Goal: Task Accomplishment & Management: Complete application form

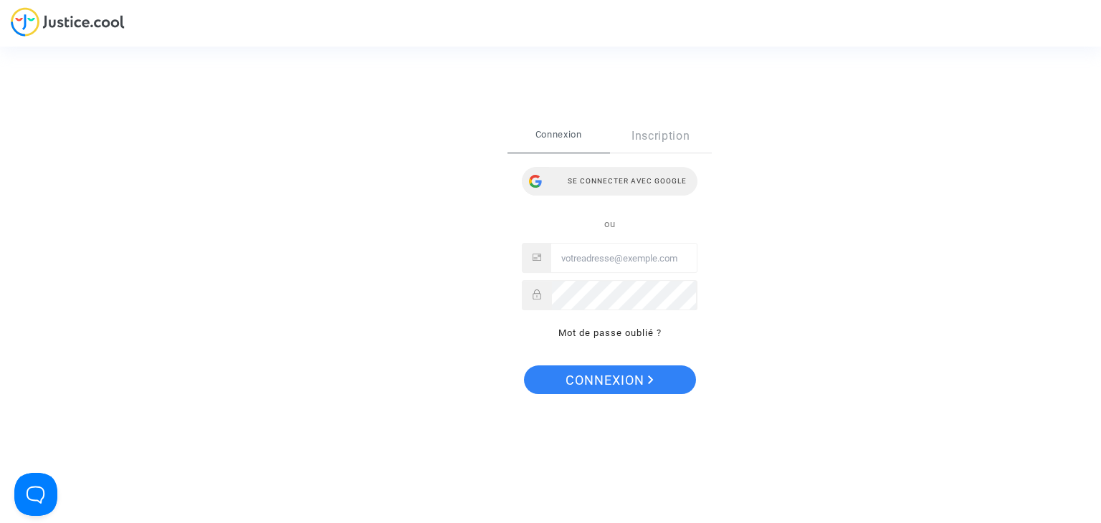
click at [565, 173] on div "Se connecter avec Google" at bounding box center [610, 181] width 176 height 29
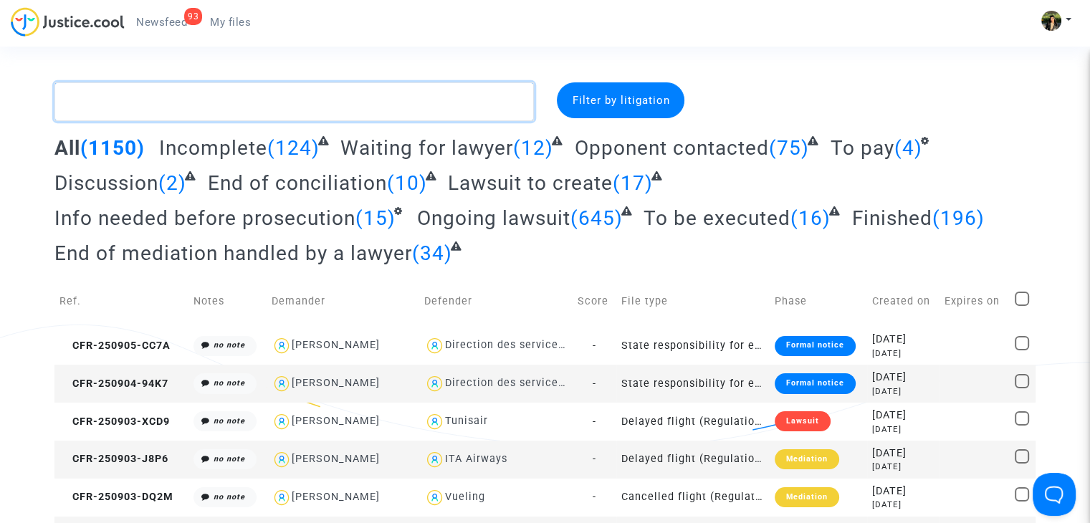
click at [345, 100] on textarea at bounding box center [293, 101] width 479 height 39
paste textarea "CFR-241011-MQ82"
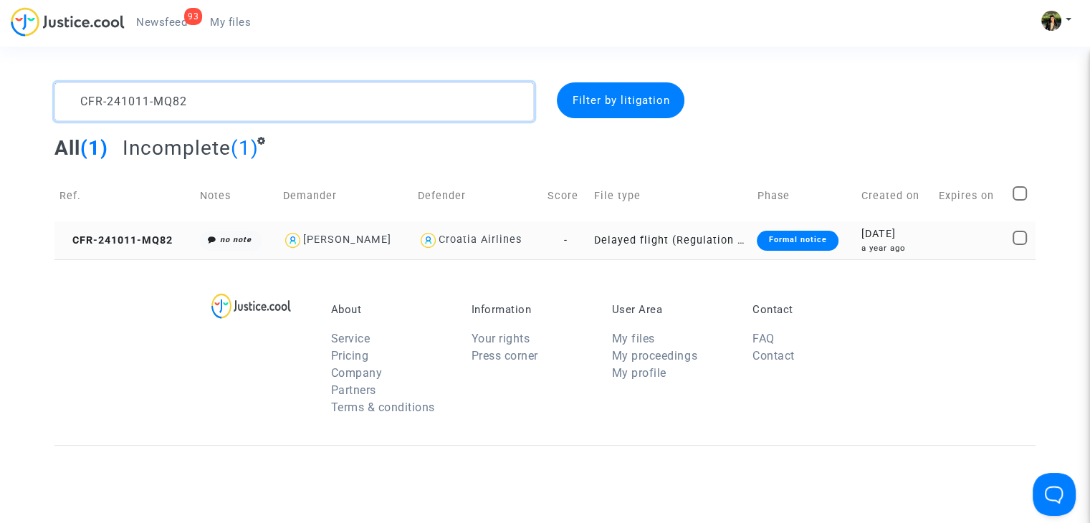
type textarea "CFR-241011-MQ82"
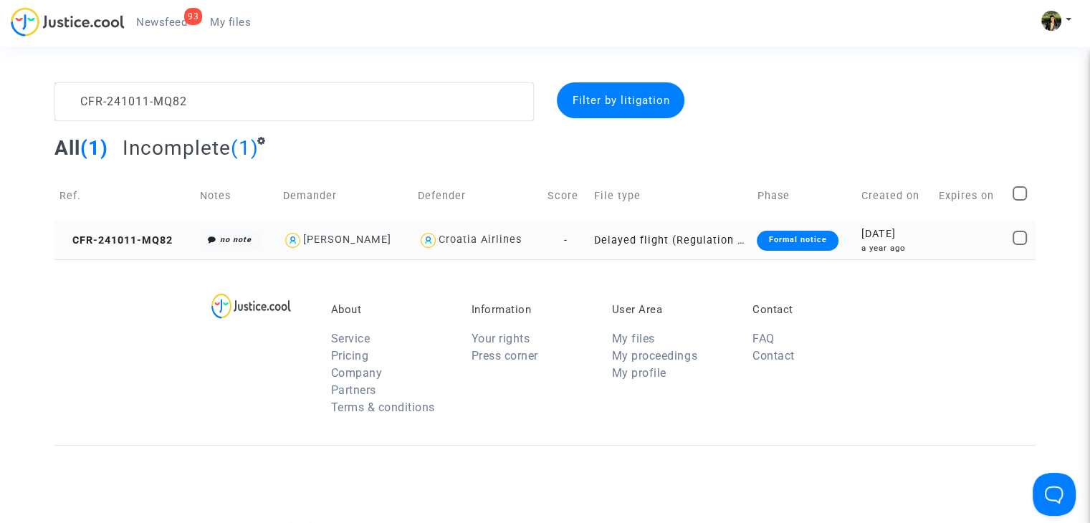
click at [661, 239] on td "Delayed flight (Regulation EC 261/2004)" at bounding box center [670, 240] width 163 height 38
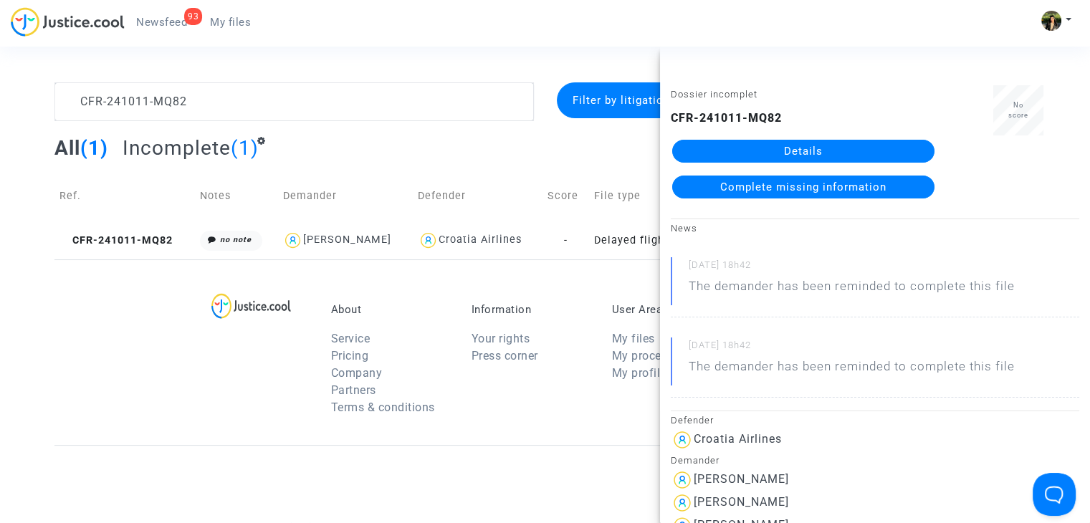
click at [805, 183] on span "Complete missing information" at bounding box center [803, 187] width 166 height 13
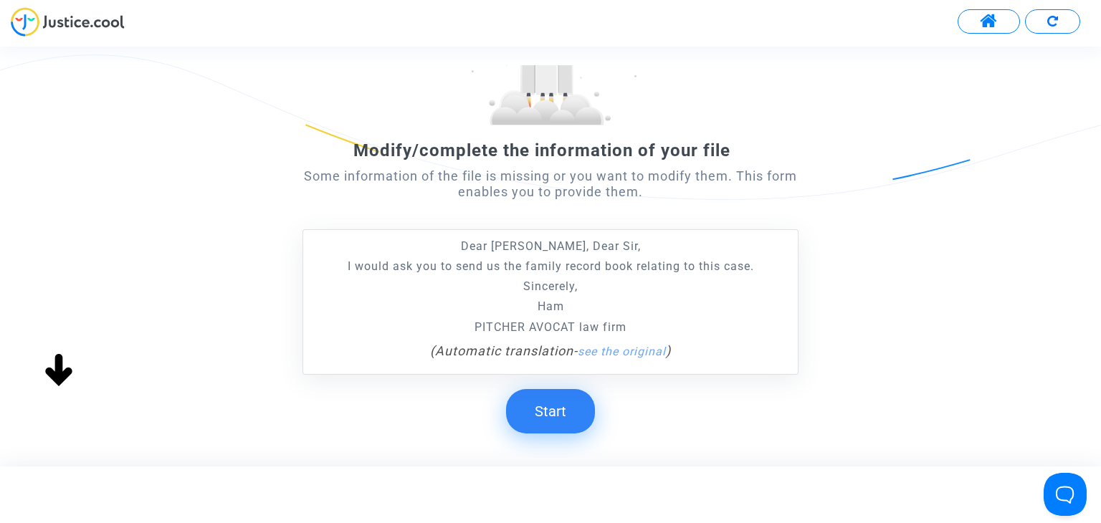
scroll to position [143, 0]
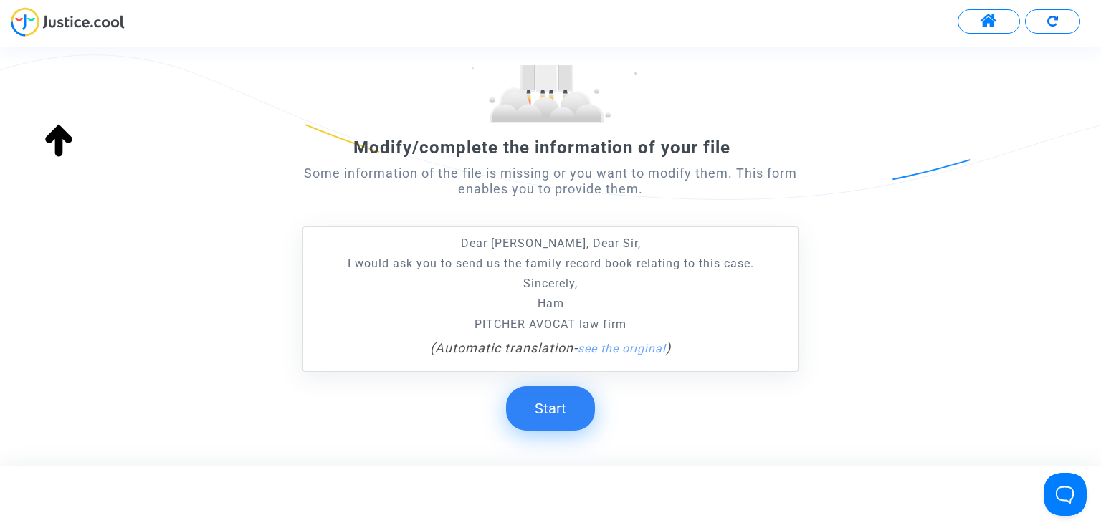
click at [555, 398] on button "Start" at bounding box center [550, 408] width 89 height 44
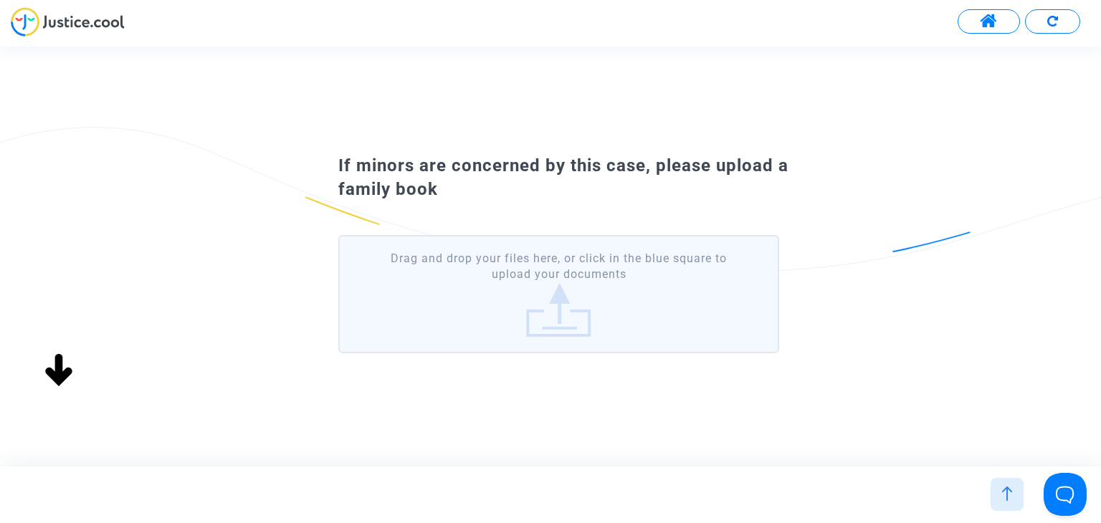
click at [555, 302] on label "Drag and drop your files here, or click in the blue square to upload your docum…" at bounding box center [558, 294] width 440 height 118
click at [0, 0] on input "Drag and drop your files here, or click in the blue square to upload your docum…" at bounding box center [0, 0] width 0 height 0
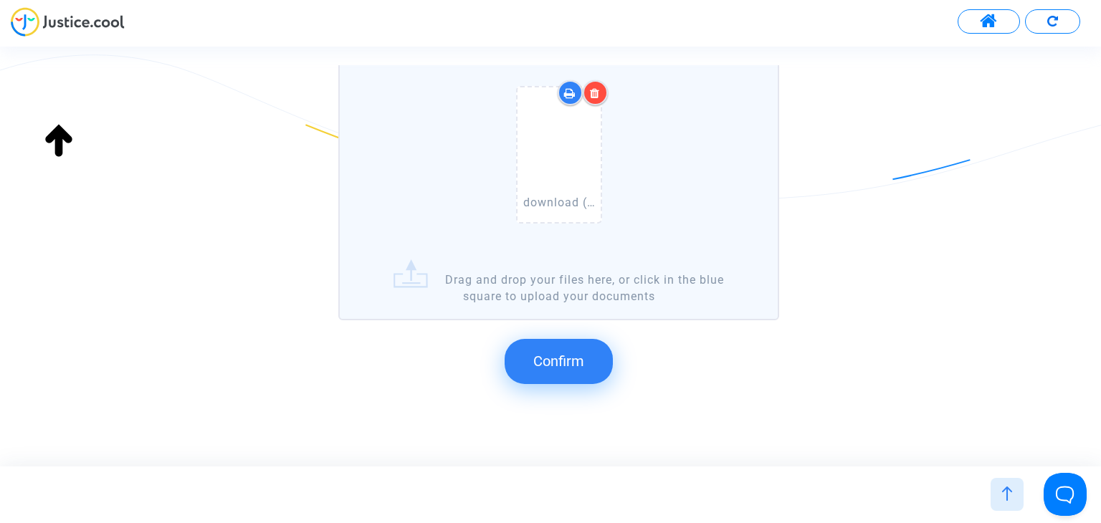
scroll to position [172, 0]
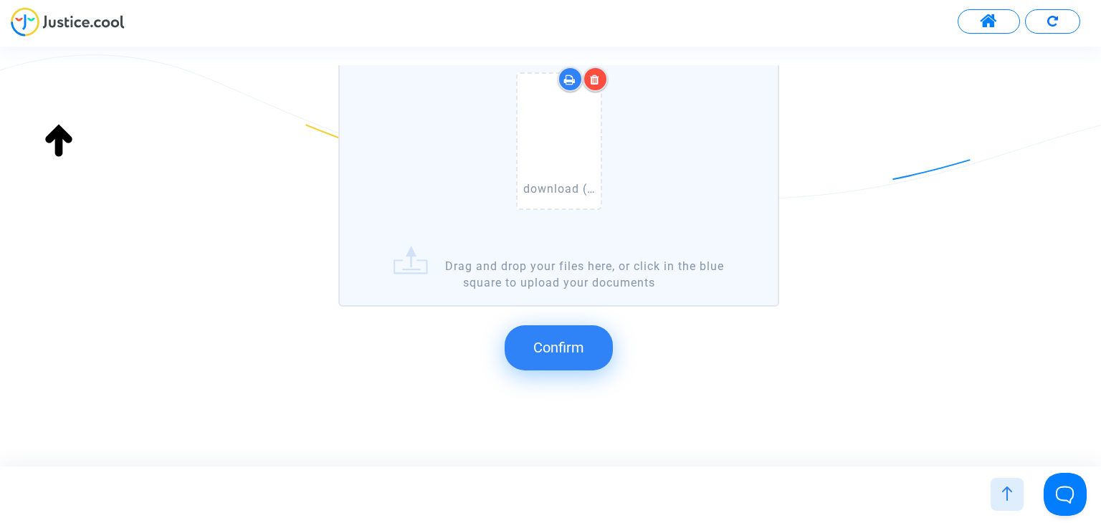
click at [559, 347] on span "Confirm" at bounding box center [558, 347] width 51 height 17
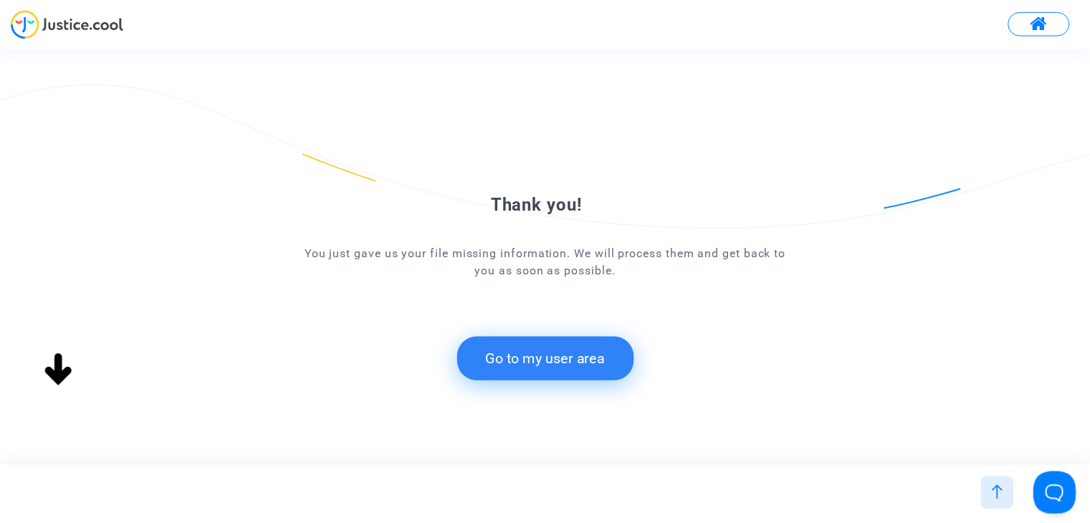
scroll to position [0, 0]
click at [613, 349] on button "Go to my user area" at bounding box center [550, 359] width 178 height 44
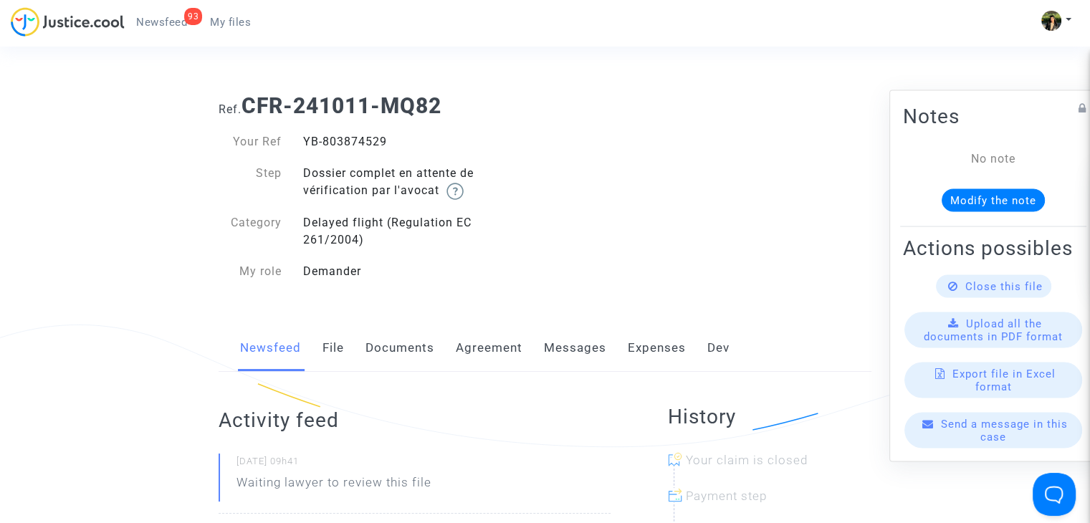
click at [875, 241] on div "Ref. CFR-241011-MQ82 Your Ref YB-803874529 Step Dossier complet en attente de v…" at bounding box center [545, 188] width 674 height 213
click at [169, 25] on span "Newsfeed" at bounding box center [161, 22] width 51 height 13
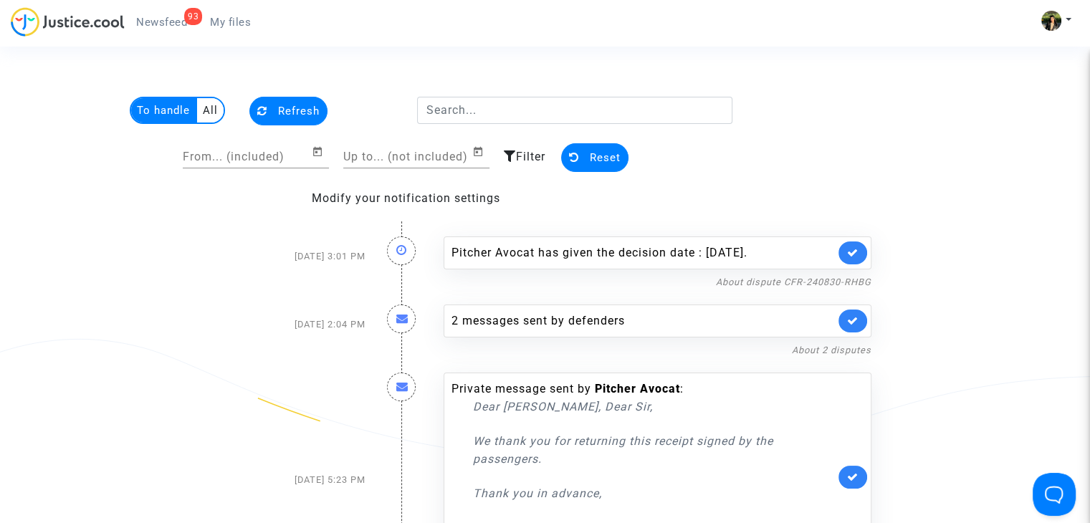
click at [229, 29] on link "My files" at bounding box center [230, 21] width 64 height 21
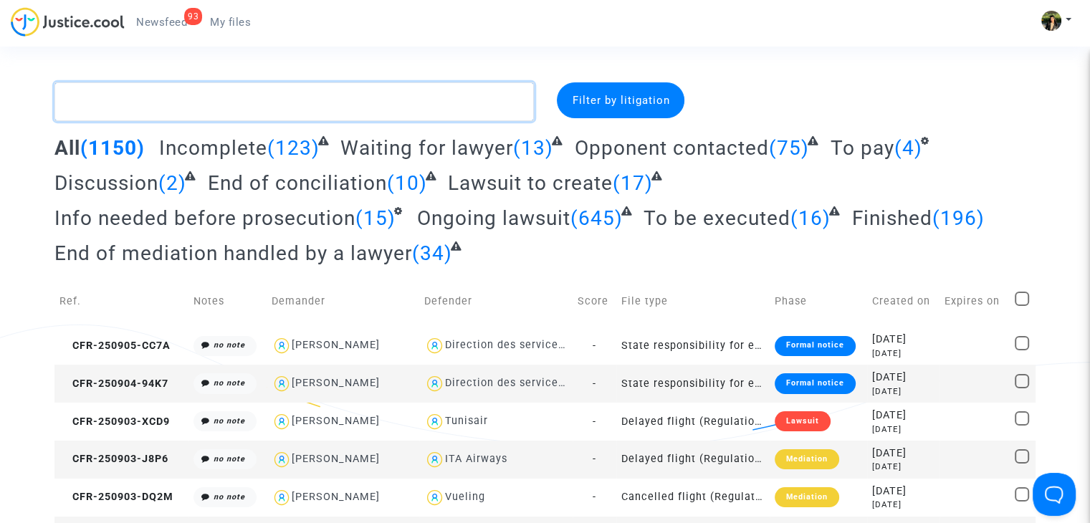
click at [229, 103] on textarea at bounding box center [293, 101] width 479 height 39
paste textarea "CFR-241004-DC7K"
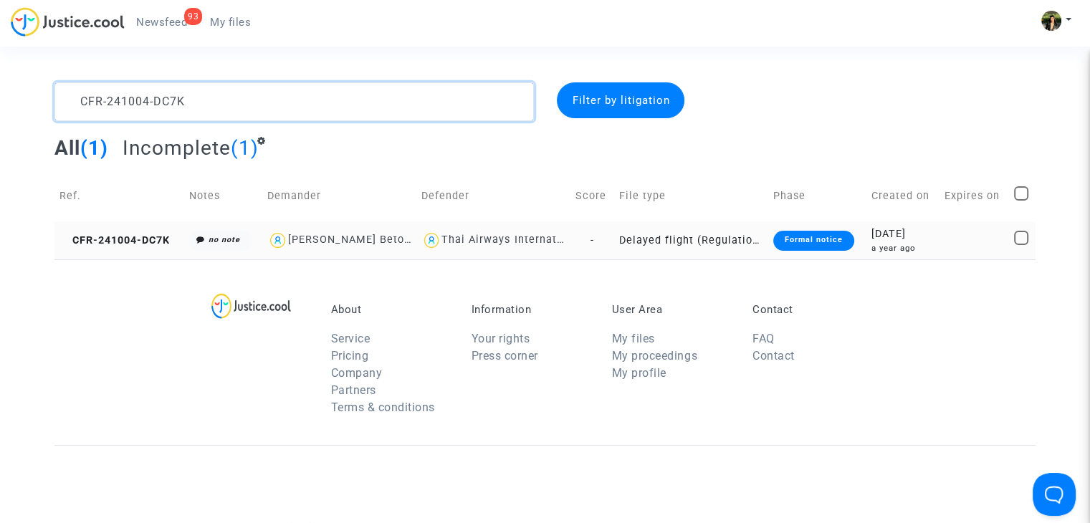
type textarea "CFR-241004-DC7K"
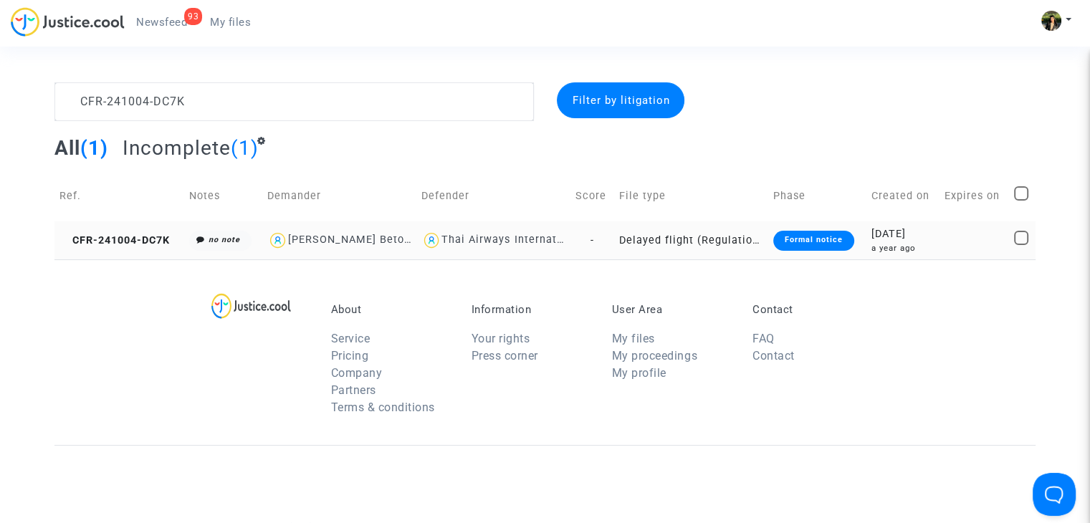
click at [744, 236] on td "Delayed flight (Regulation EC 261/2004)" at bounding box center [691, 240] width 154 height 38
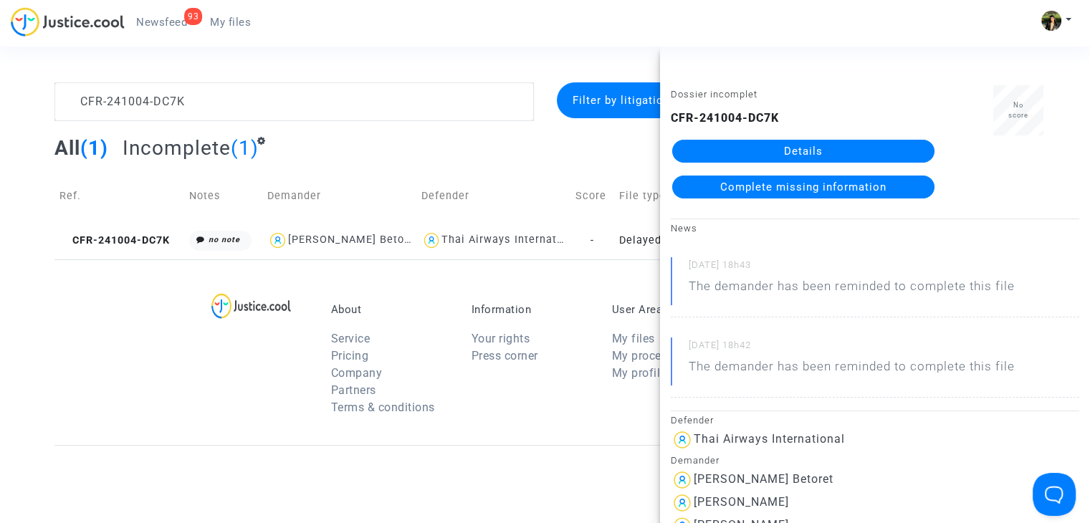
click at [744, 187] on span "Complete missing information" at bounding box center [803, 187] width 166 height 13
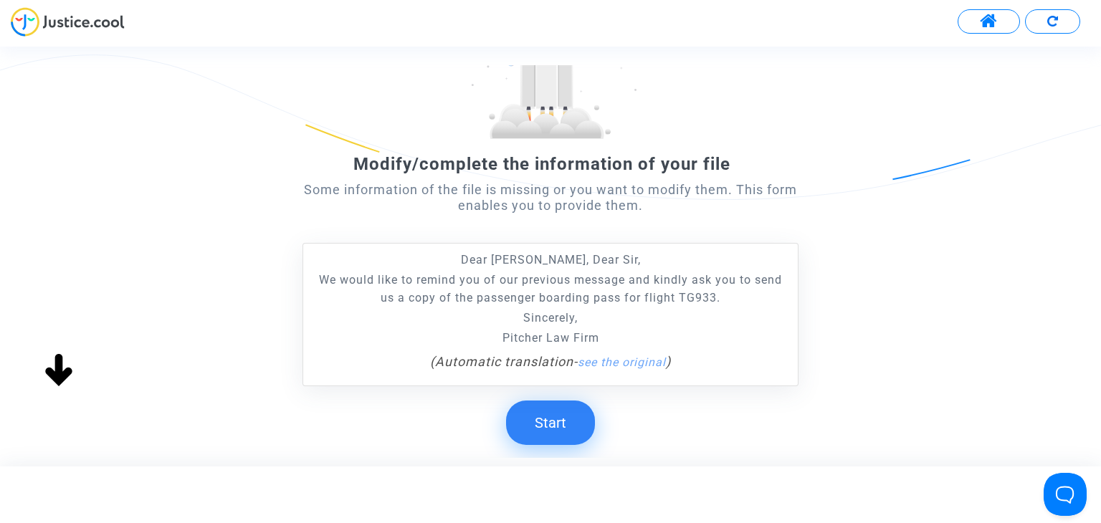
scroll to position [143, 0]
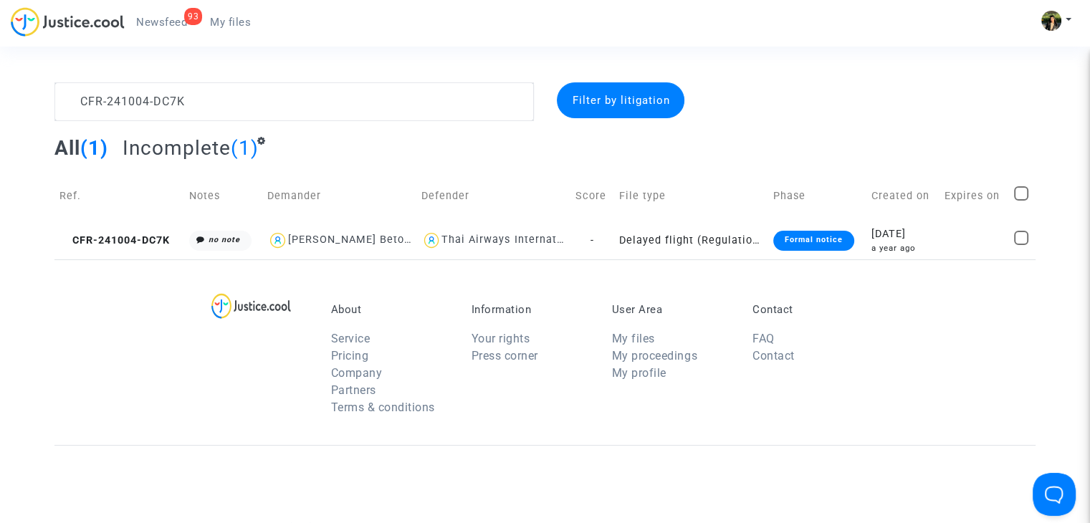
click at [852, 355] on li "Contact" at bounding box center [811, 356] width 119 height 17
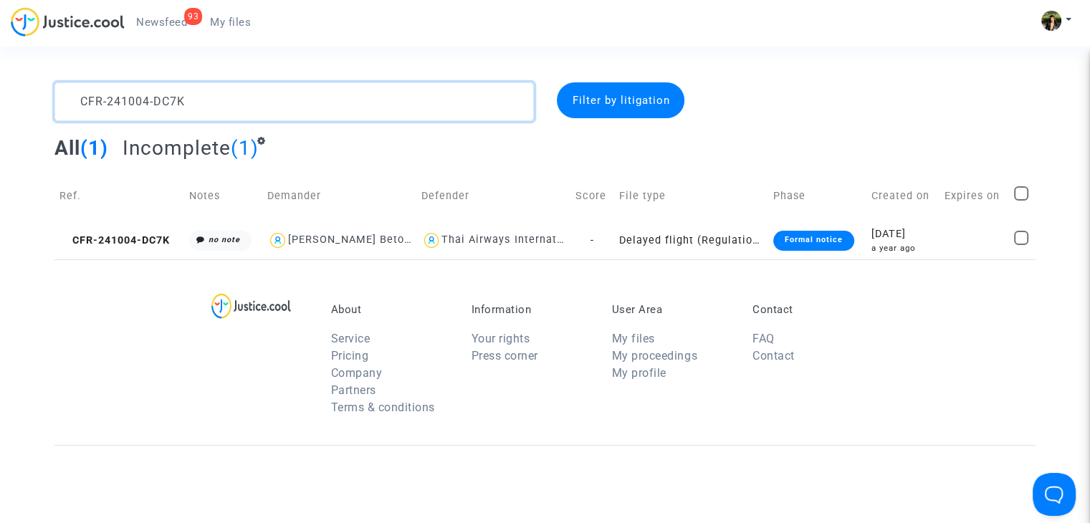
drag, startPoint x: 276, startPoint y: 109, endPoint x: 255, endPoint y: 105, distance: 21.2
click at [255, 105] on textarea at bounding box center [293, 101] width 479 height 39
paste textarea "89KJ"
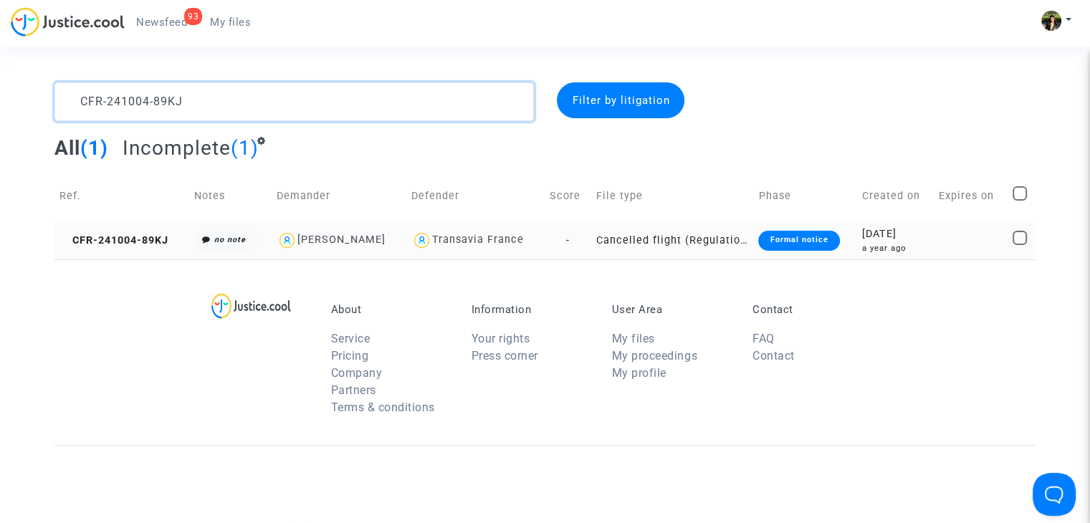
type textarea "CFR-241004-89KJ"
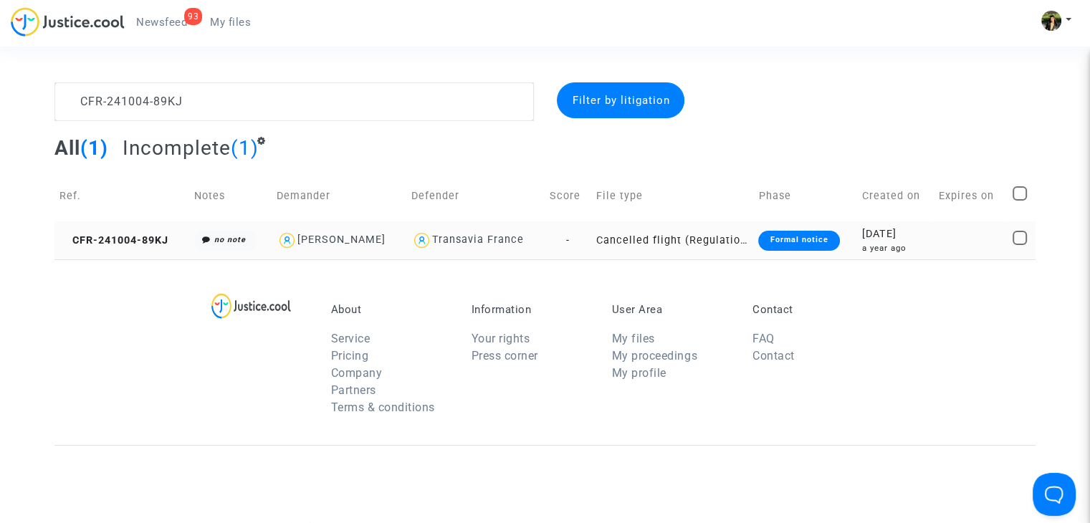
click at [691, 236] on td "Cancelled flight (Regulation EC 261/2004)" at bounding box center [672, 240] width 163 height 38
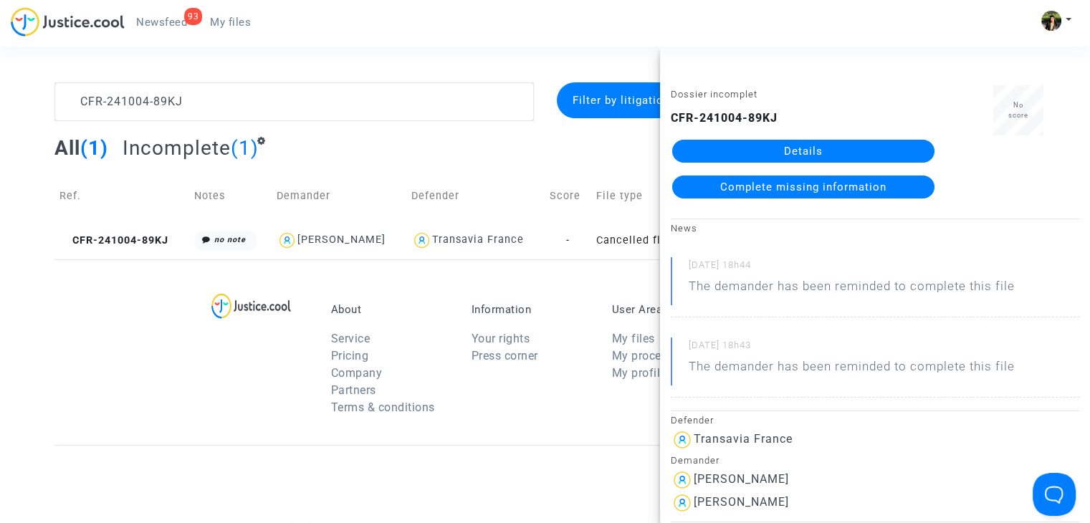
click at [967, 194] on div "No score" at bounding box center [1018, 148] width 143 height 126
click at [777, 192] on span "Complete missing information" at bounding box center [803, 187] width 166 height 13
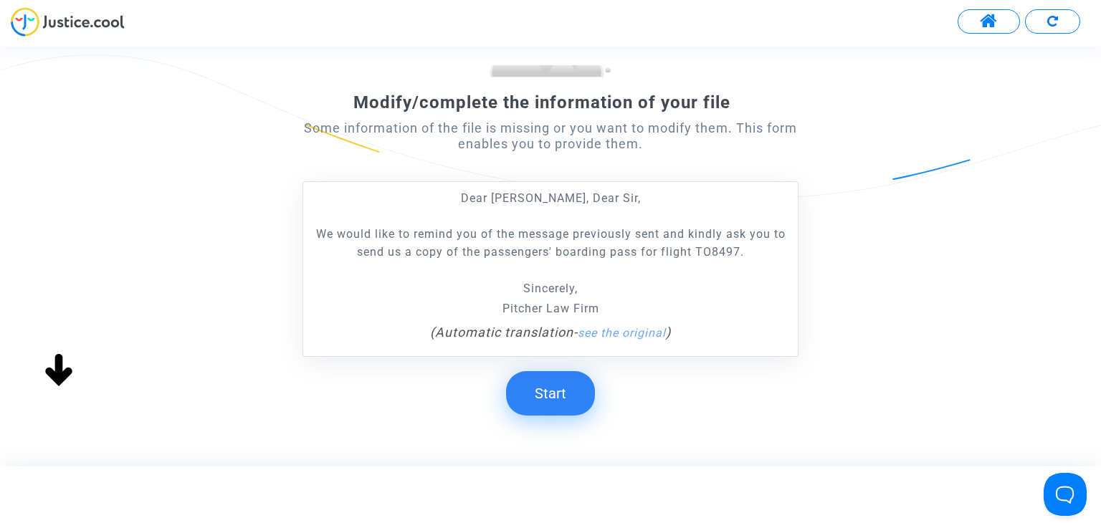
scroll to position [215, 0]
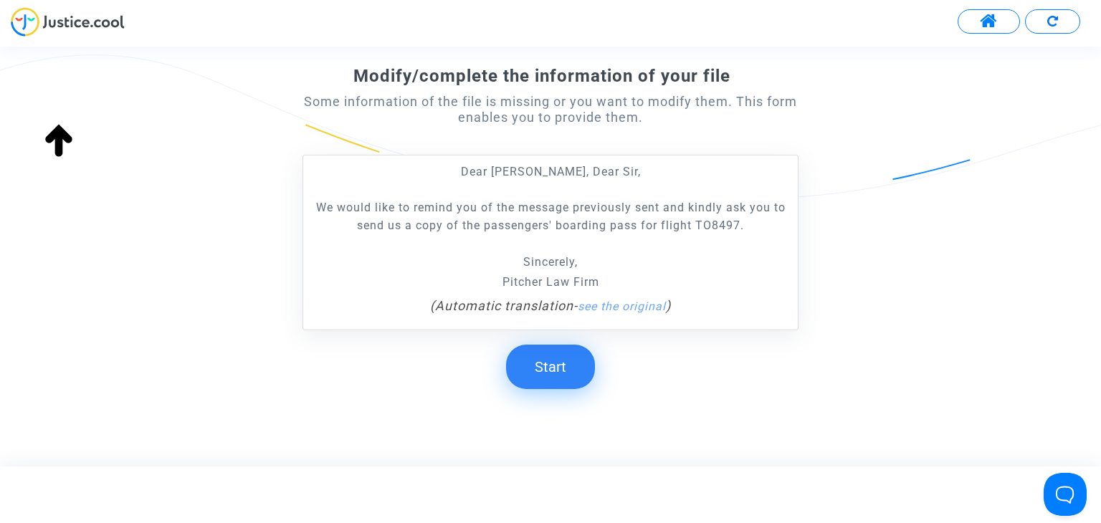
click at [546, 360] on button "Start" at bounding box center [550, 367] width 89 height 44
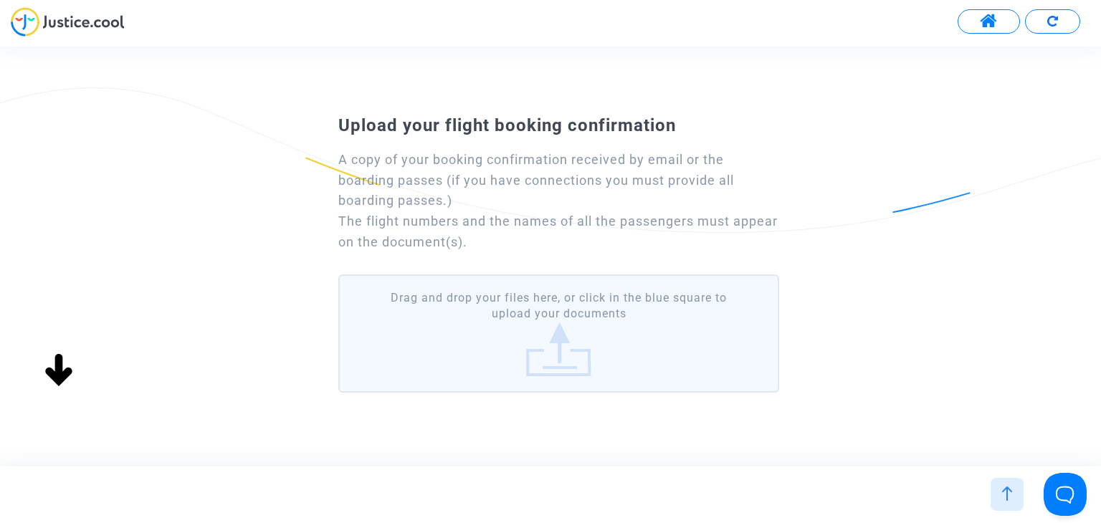
click at [519, 334] on label "Drag and drop your files here, or click in the blue square to upload your docum…" at bounding box center [558, 333] width 440 height 118
click at [0, 0] on input "Drag and drop your files here, or click in the blue square to upload your docum…" at bounding box center [0, 0] width 0 height 0
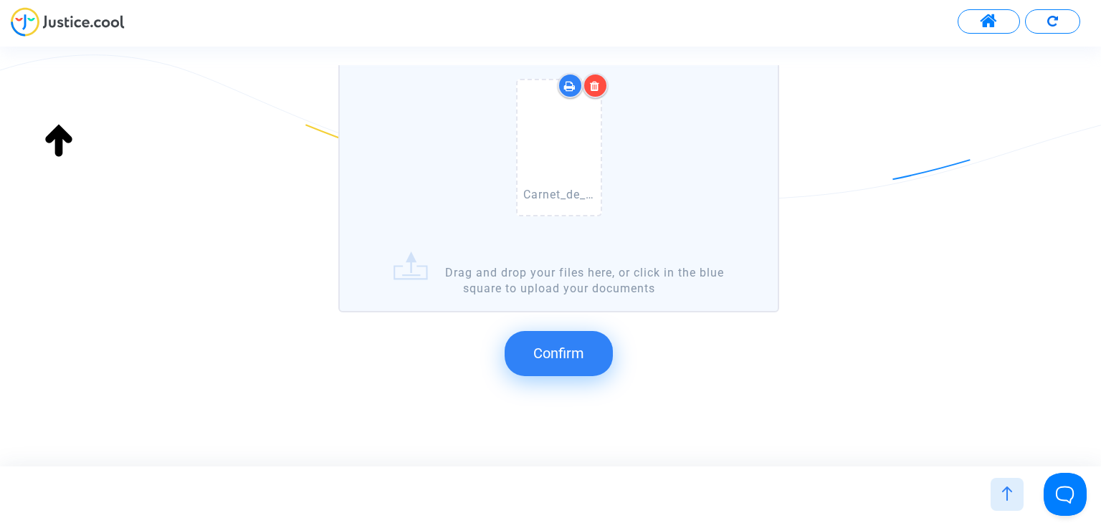
scroll to position [252, 0]
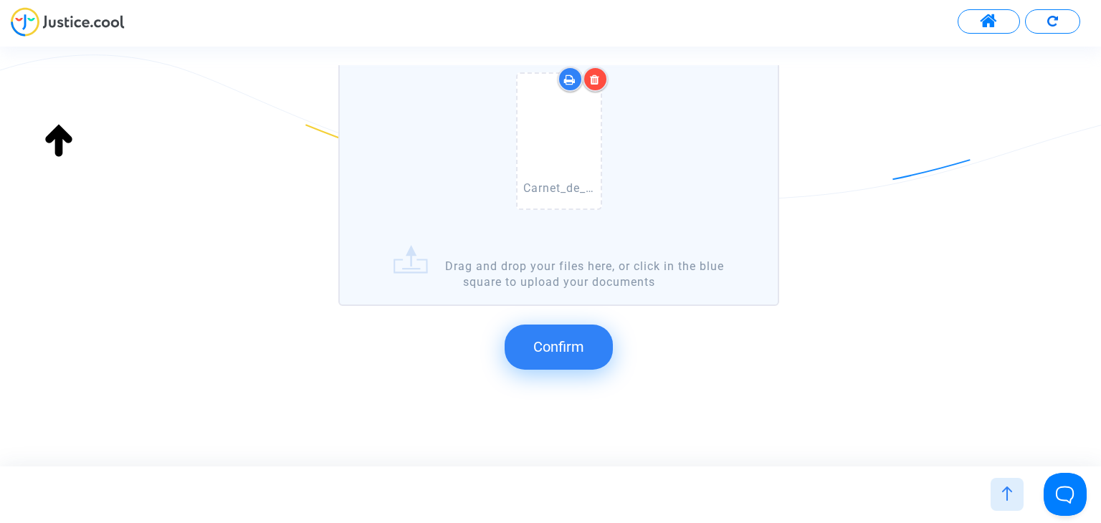
click at [555, 344] on span "Confirm" at bounding box center [558, 346] width 51 height 17
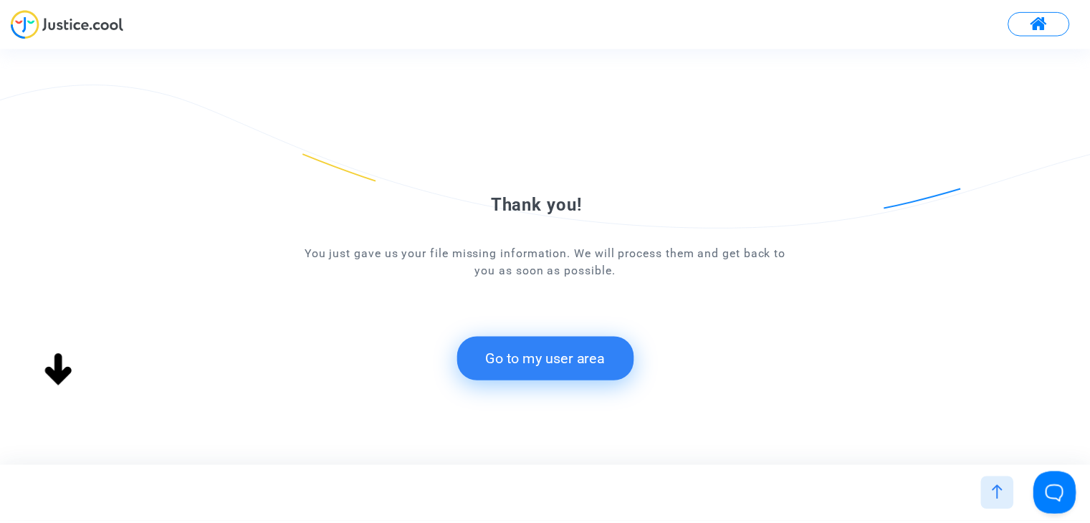
scroll to position [0, 0]
click at [547, 365] on button "Go to my user area" at bounding box center [550, 359] width 178 height 44
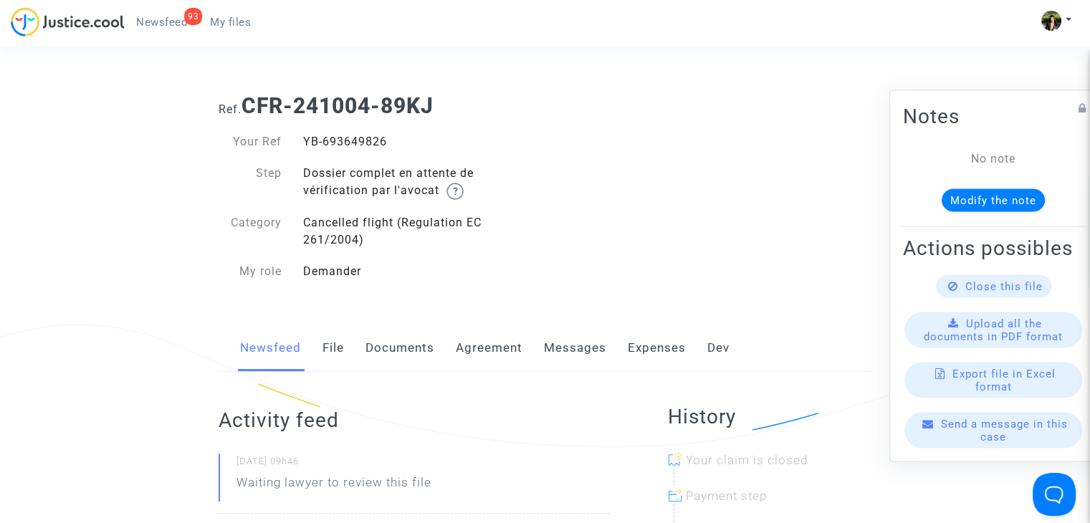
click at [231, 24] on span "My files" at bounding box center [230, 22] width 41 height 13
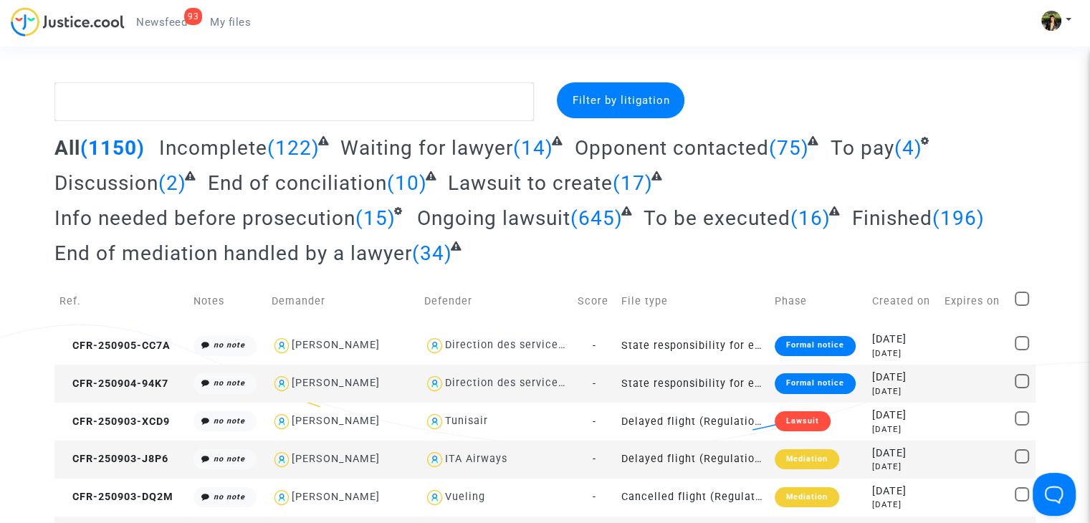
drag, startPoint x: 937, startPoint y: 73, endPoint x: 687, endPoint y: 70, distance: 249.4
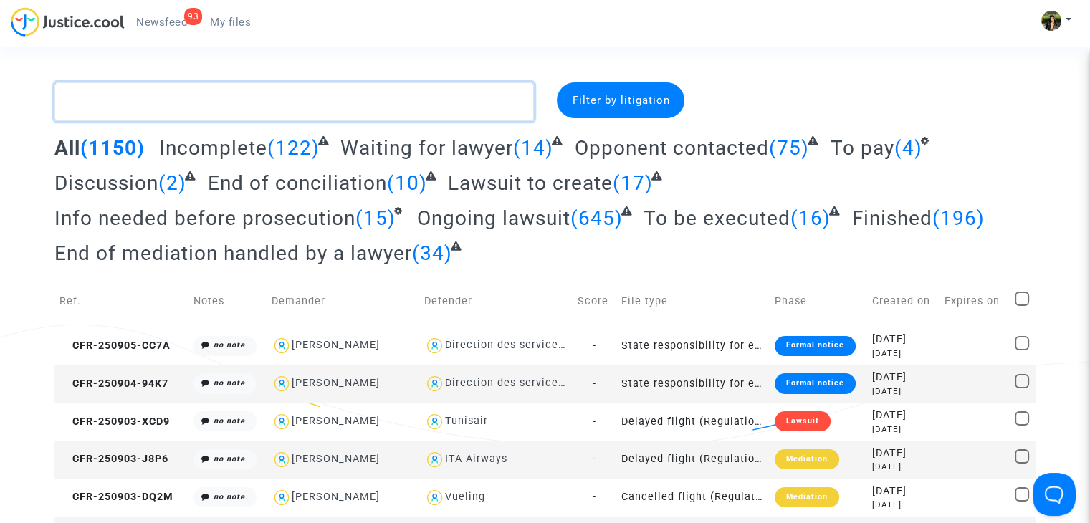
click at [183, 102] on textarea at bounding box center [293, 101] width 479 height 39
paste textarea "CFR-240802-G9FK"
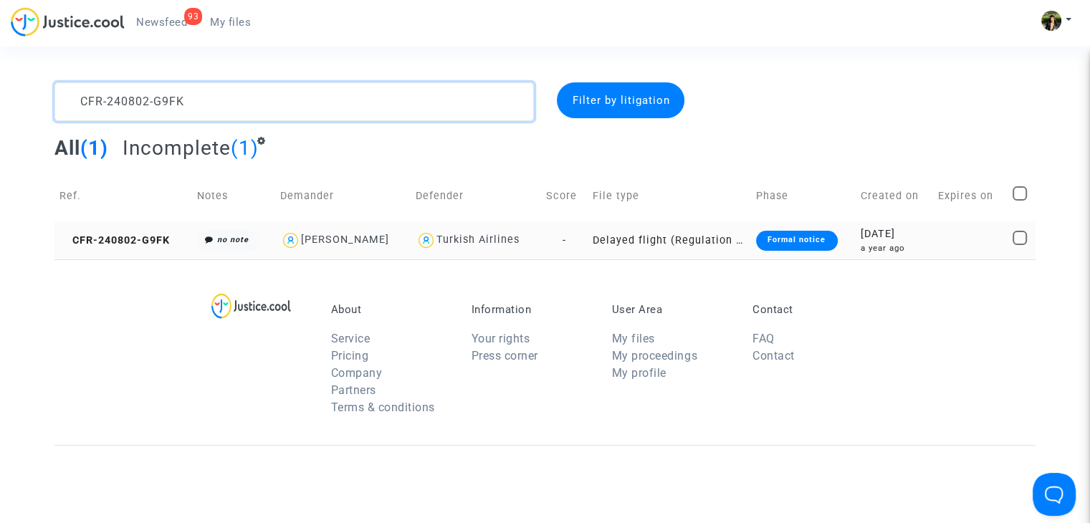
type textarea "CFR-240802-G9FK"
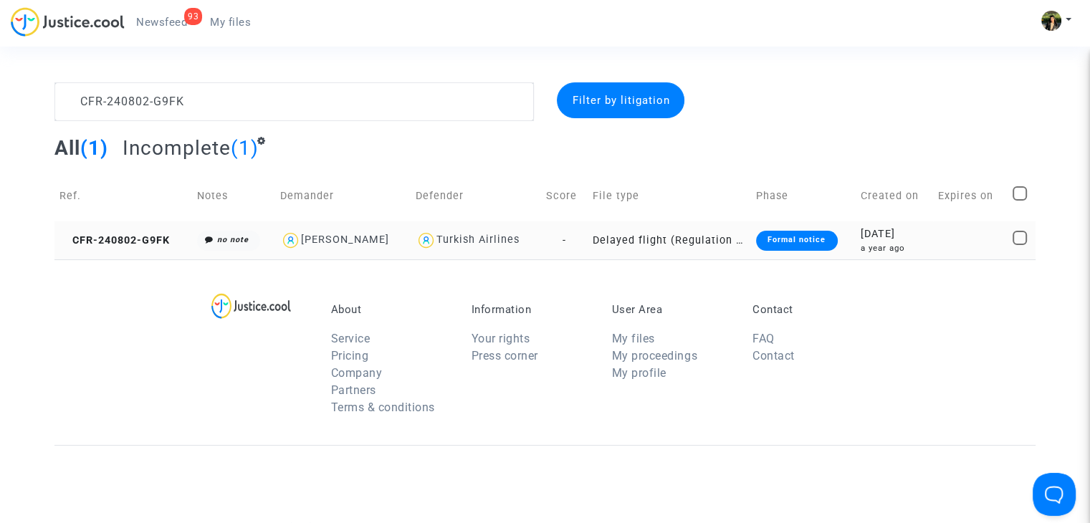
click at [662, 242] on td "Delayed flight (Regulation EC 261/2004)" at bounding box center [669, 240] width 163 height 38
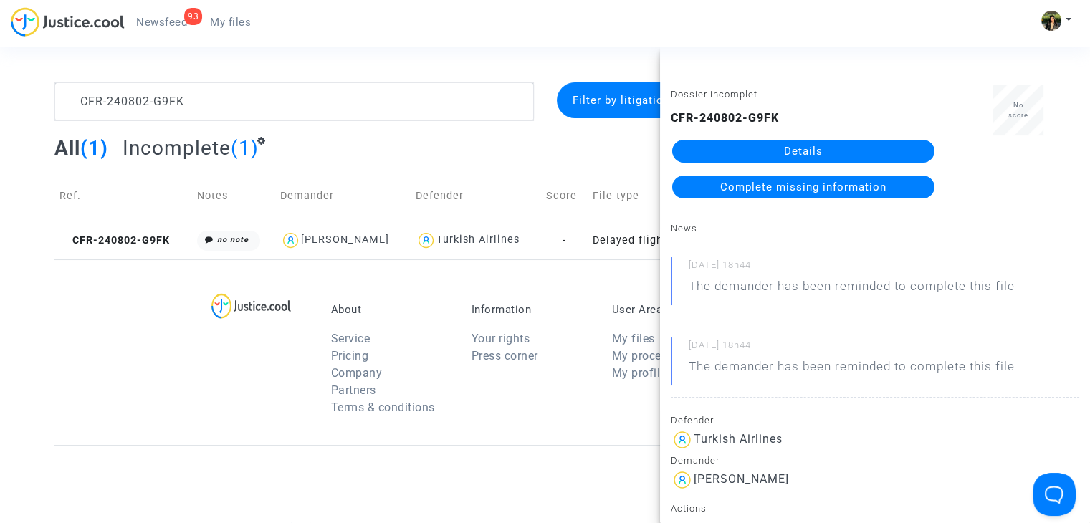
click at [774, 191] on span "Complete missing information" at bounding box center [803, 187] width 166 height 13
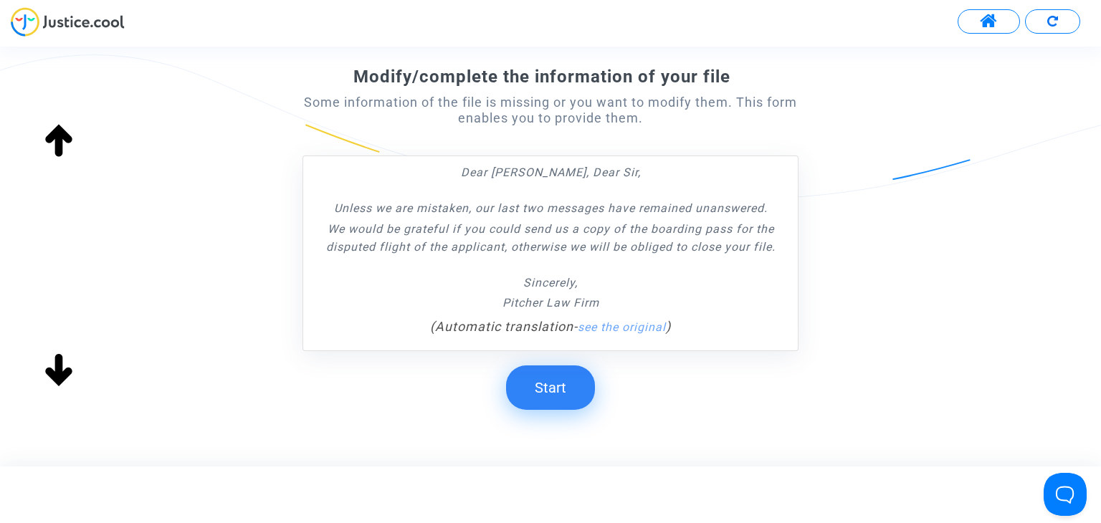
scroll to position [215, 0]
click at [540, 378] on button "Start" at bounding box center [550, 387] width 89 height 44
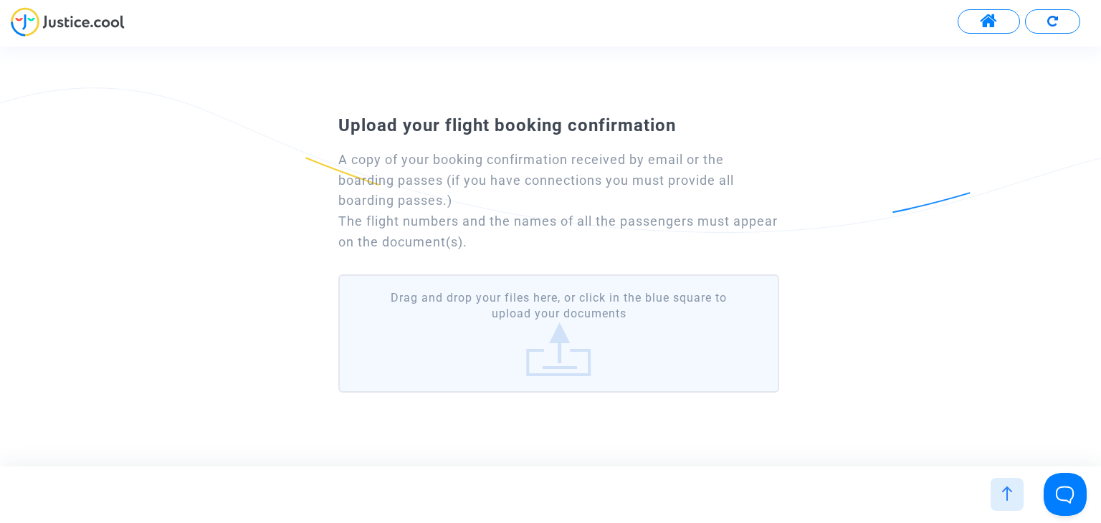
click at [530, 335] on label "Drag and drop your files here, or click in the blue square to upload your docum…" at bounding box center [558, 333] width 440 height 118
click at [0, 0] on input "Drag and drop your files here, or click in the blue square to upload your docum…" at bounding box center [0, 0] width 0 height 0
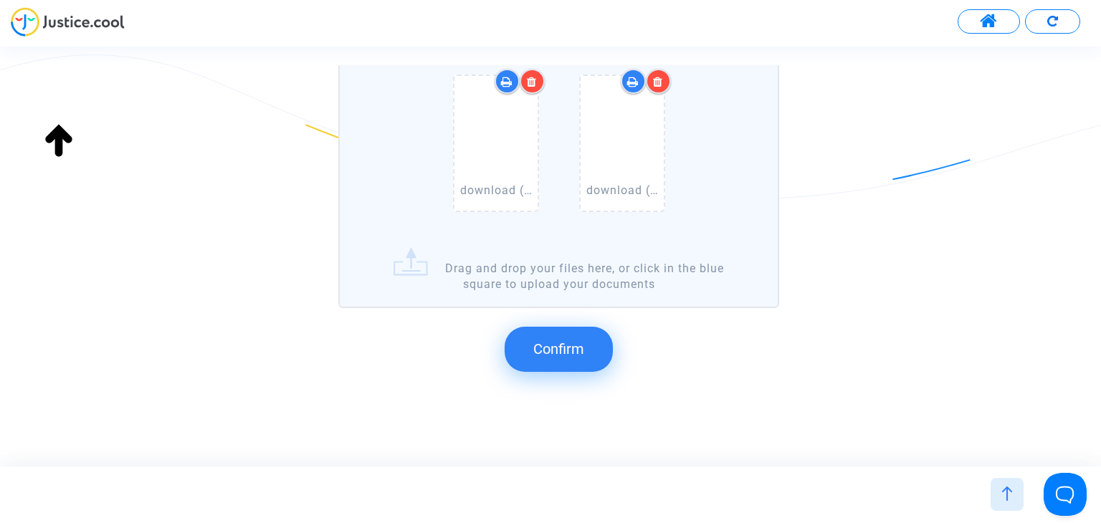
scroll to position [252, 0]
click at [565, 339] on span "Confirm" at bounding box center [558, 346] width 51 height 17
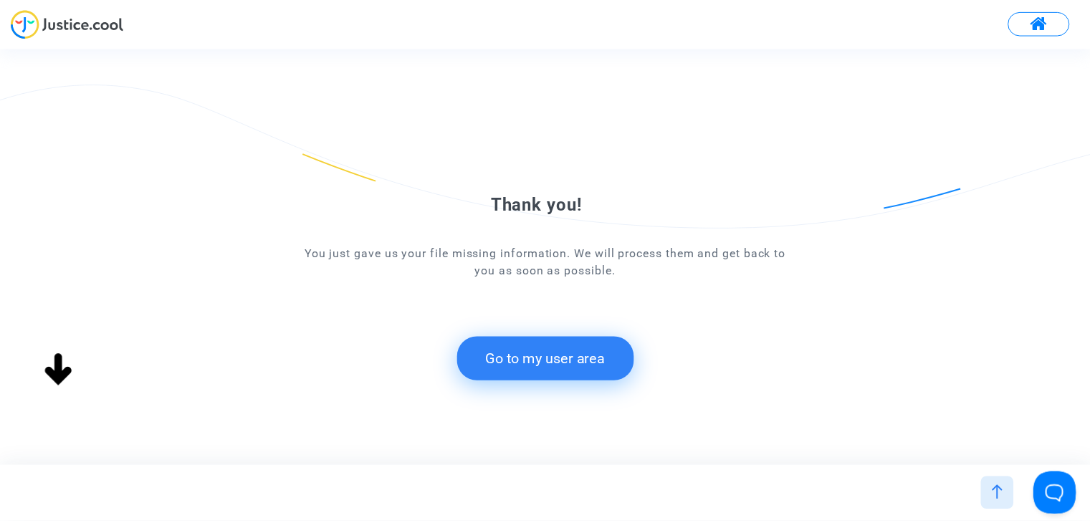
scroll to position [0, 0]
click at [527, 351] on button "Go to my user area" at bounding box center [550, 359] width 178 height 44
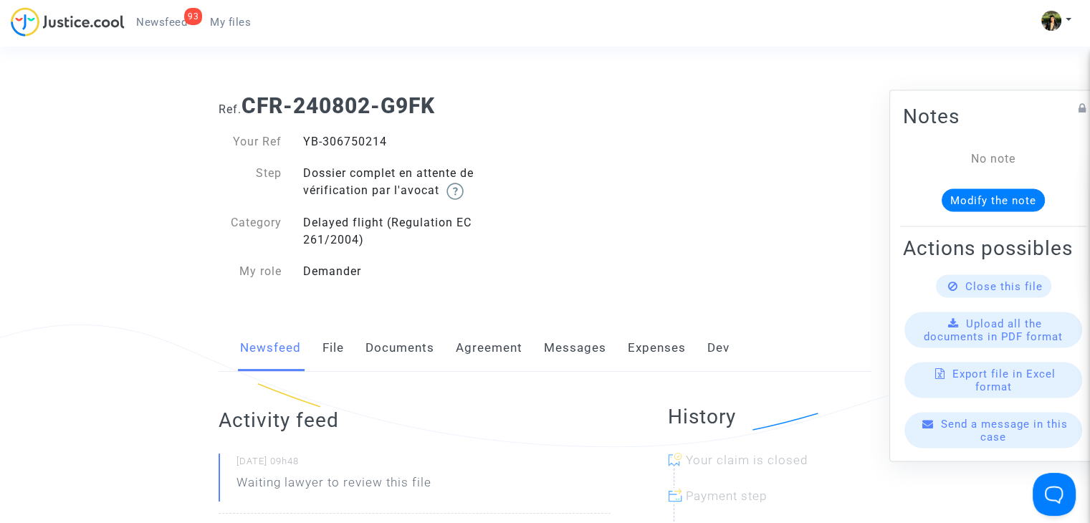
click at [226, 24] on span "My files" at bounding box center [230, 22] width 41 height 13
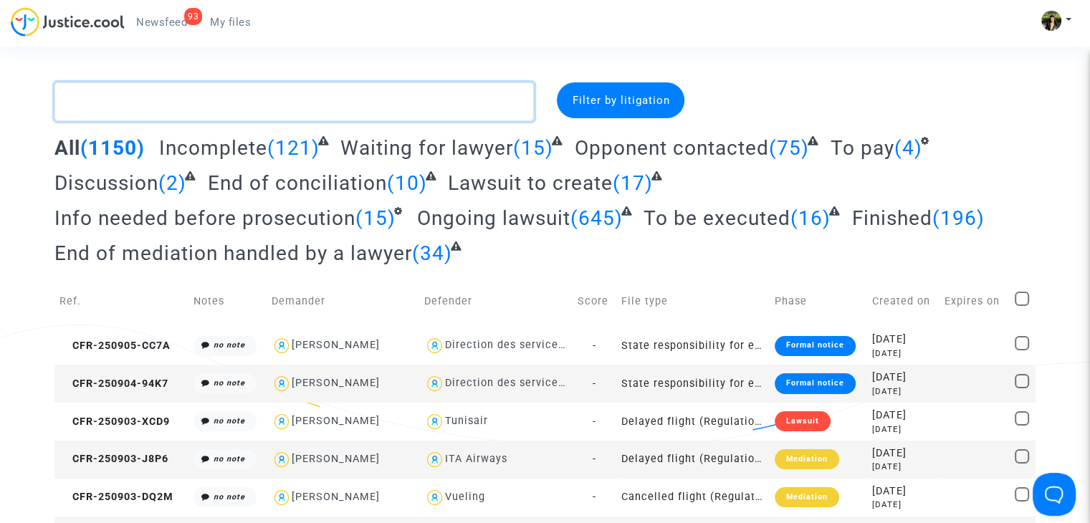
paste textarea "CFR-241015-BNYP"
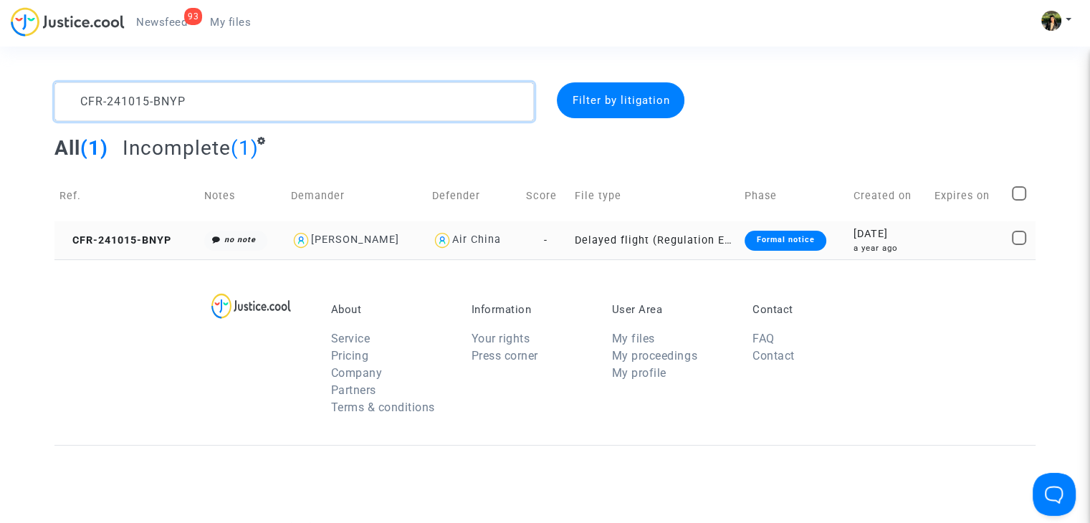
type textarea "CFR-241015-BNYP"
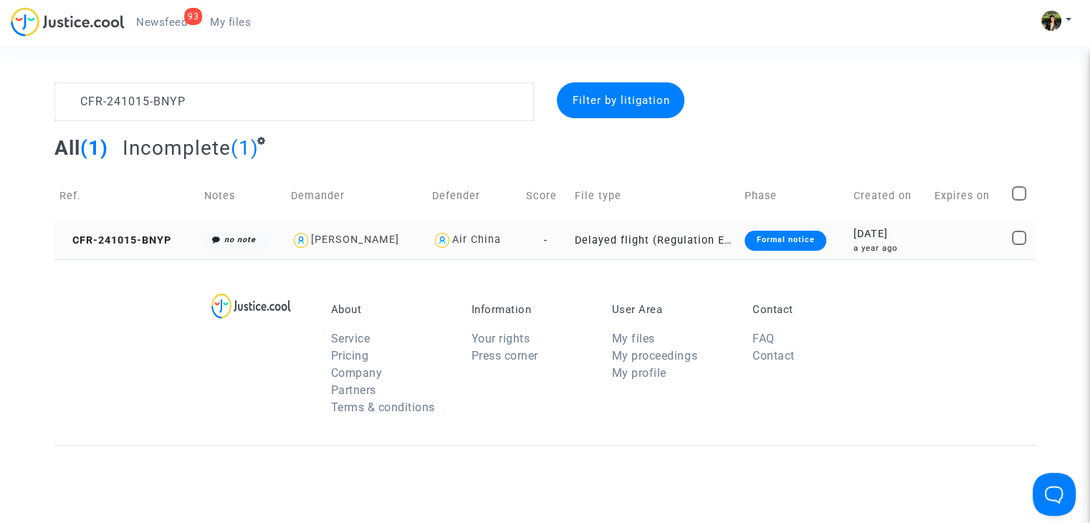
click at [704, 236] on td "Delayed flight (Regulation EC 261/2004)" at bounding box center [655, 240] width 171 height 38
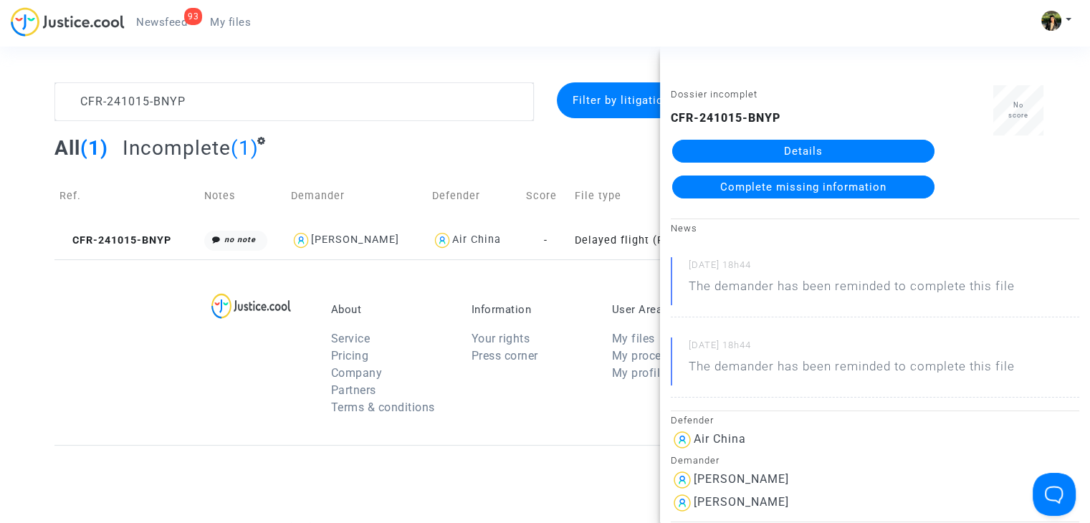
click at [893, 47] on div "Dossier incomplet CFR-241015-BNYP Details Complete missing information No score…" at bounding box center [875, 285] width 430 height 477
click at [762, 188] on span "Complete missing information" at bounding box center [803, 187] width 166 height 13
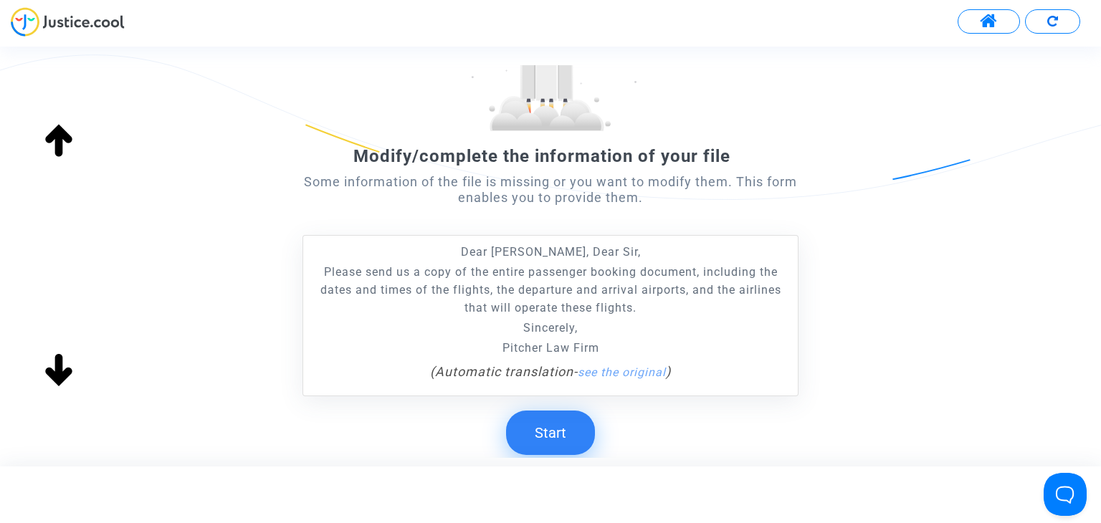
scroll to position [143, 0]
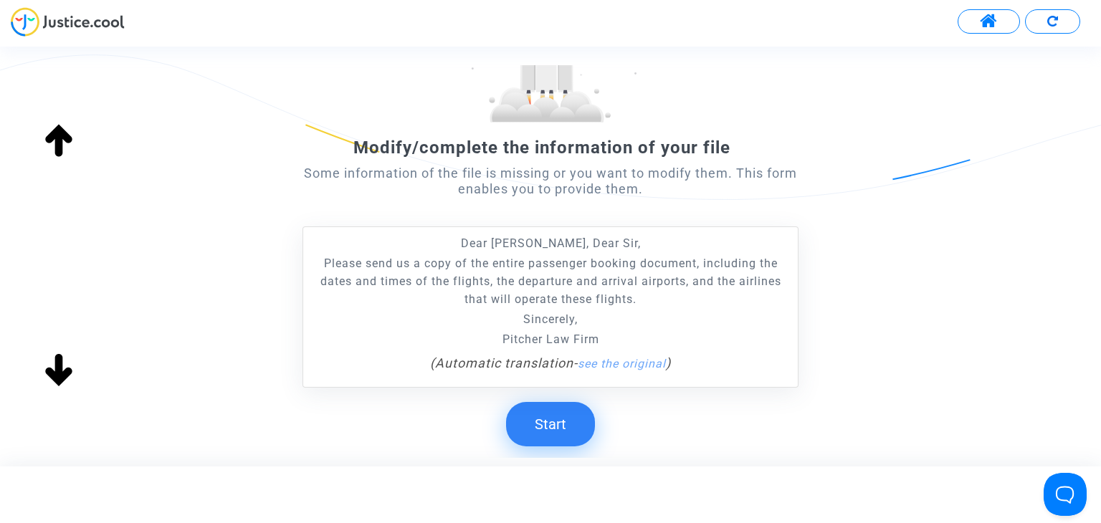
click at [560, 406] on button "Start" at bounding box center [550, 424] width 89 height 44
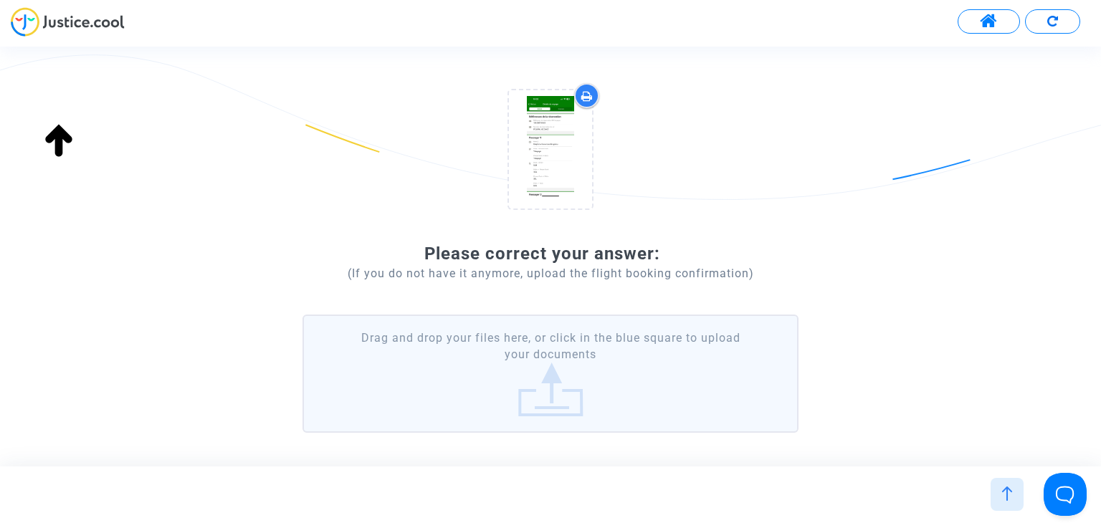
click at [557, 363] on label "Drag and drop your files here, or click in the blue square to upload your docum…" at bounding box center [549, 374] width 495 height 118
click at [0, 0] on input "Drag and drop your files here, or click in the blue square to upload your docum…" at bounding box center [0, 0] width 0 height 0
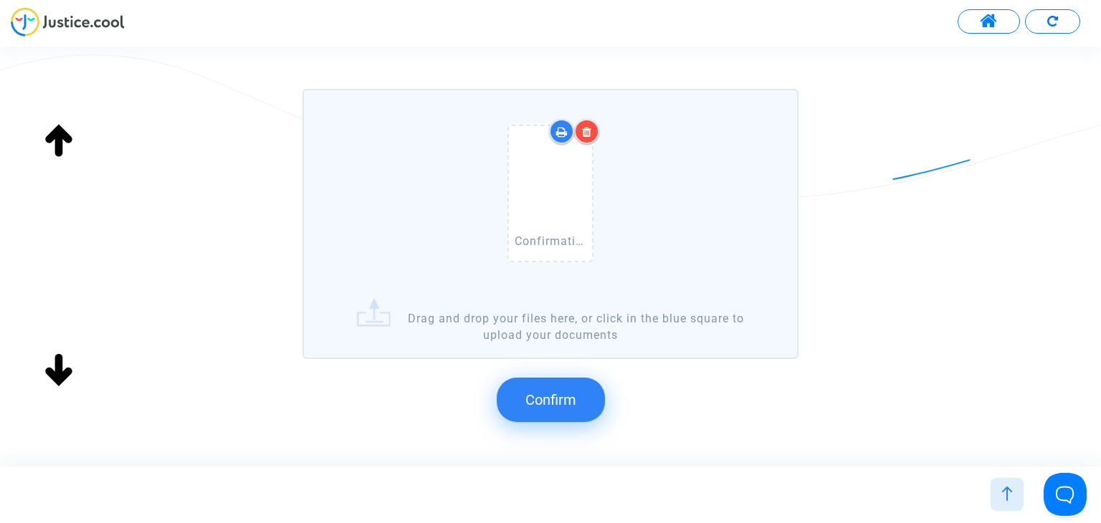
scroll to position [430, 0]
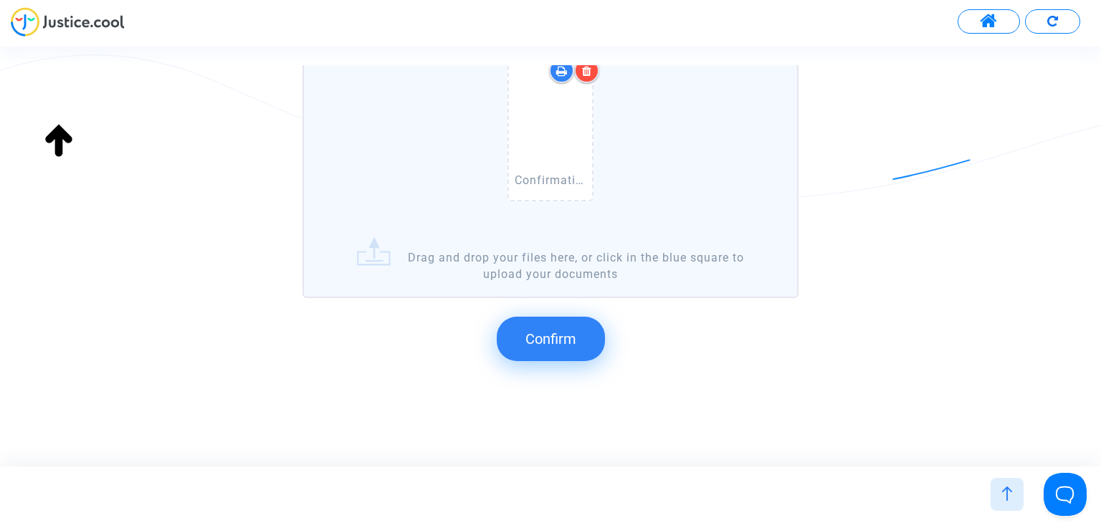
click at [547, 330] on span "Confirm" at bounding box center [550, 338] width 51 height 17
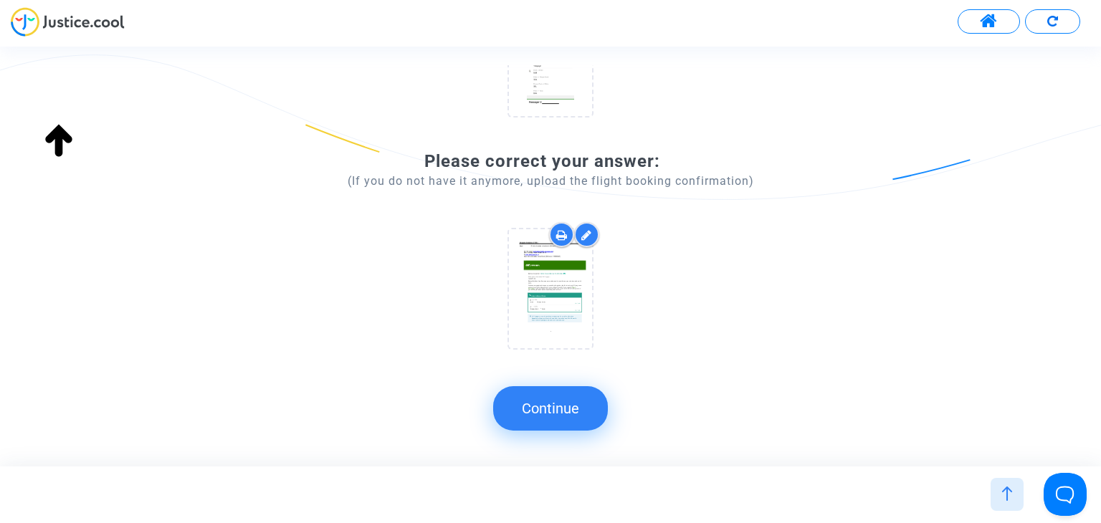
scroll to position [234, 0]
click at [570, 411] on button "Continue" at bounding box center [550, 408] width 115 height 44
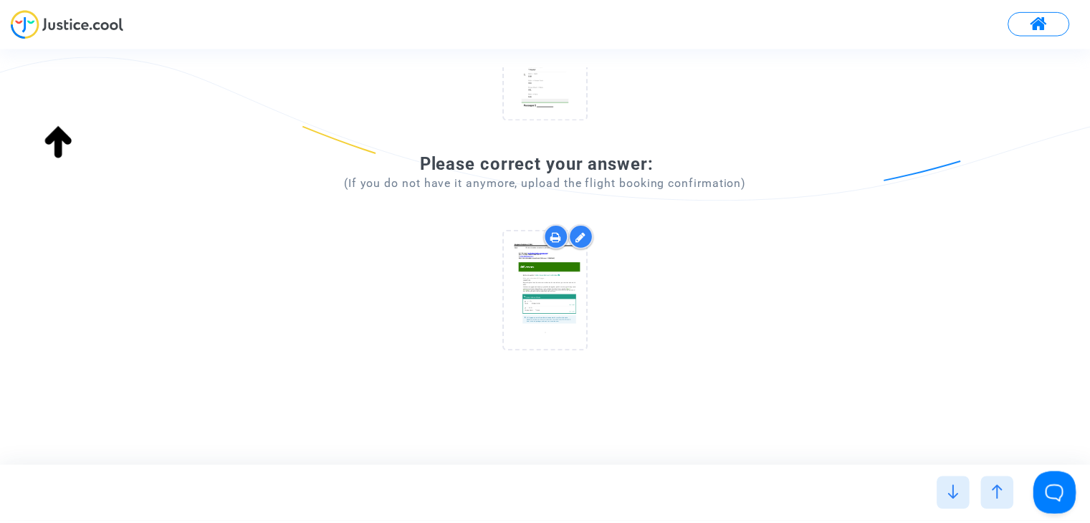
scroll to position [0, 0]
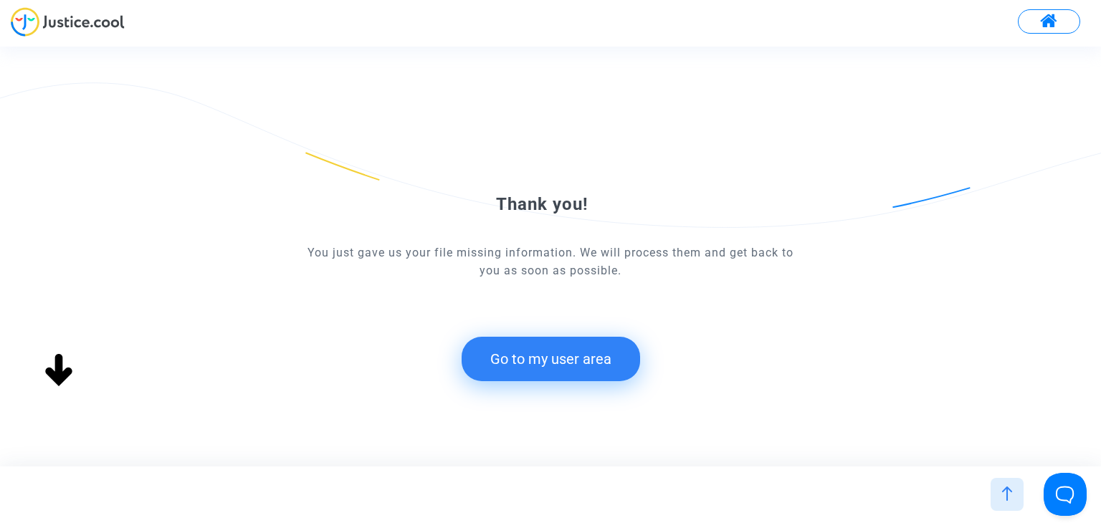
click at [561, 355] on button "Go to my user area" at bounding box center [550, 359] width 178 height 44
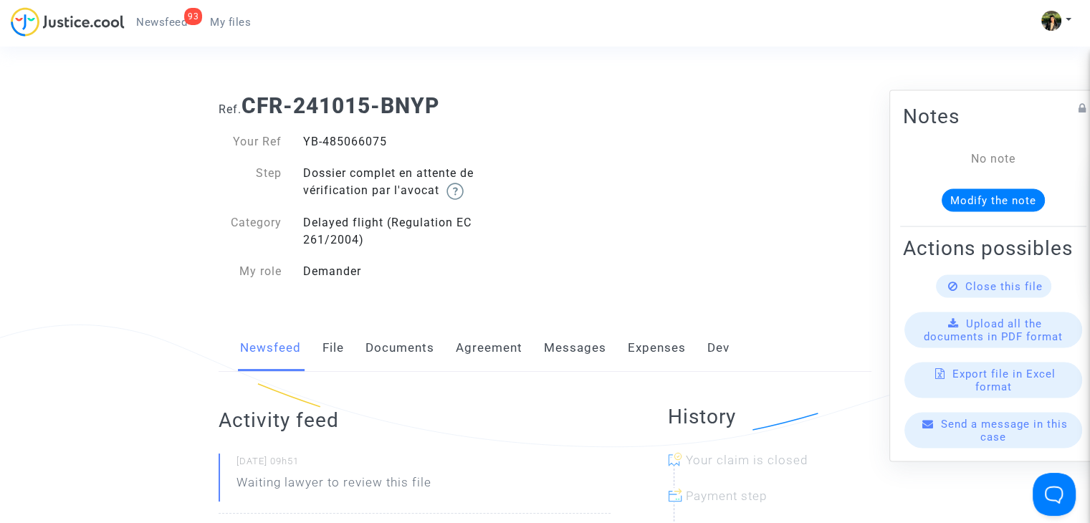
click at [223, 29] on link "My files" at bounding box center [230, 21] width 64 height 21
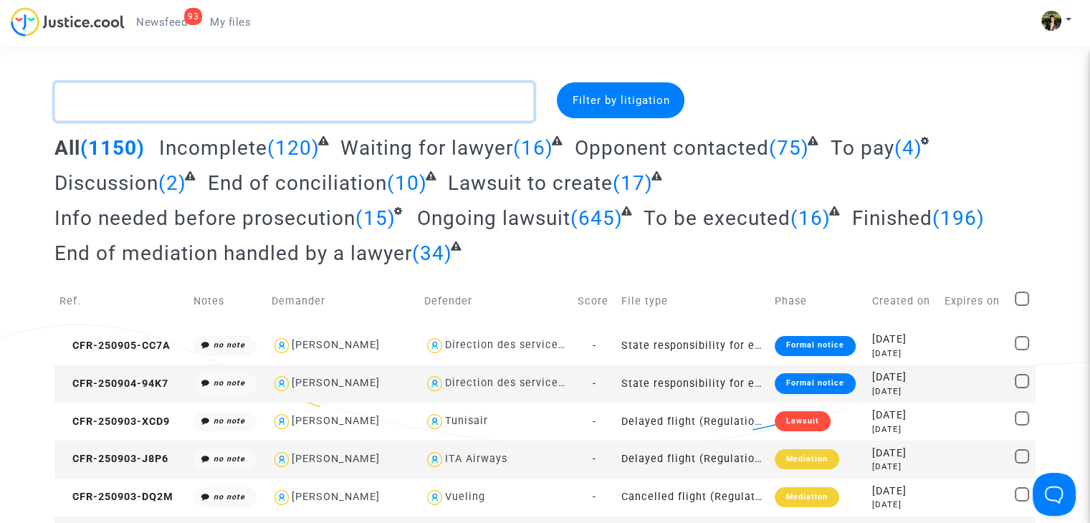
paste textarea "Duval"
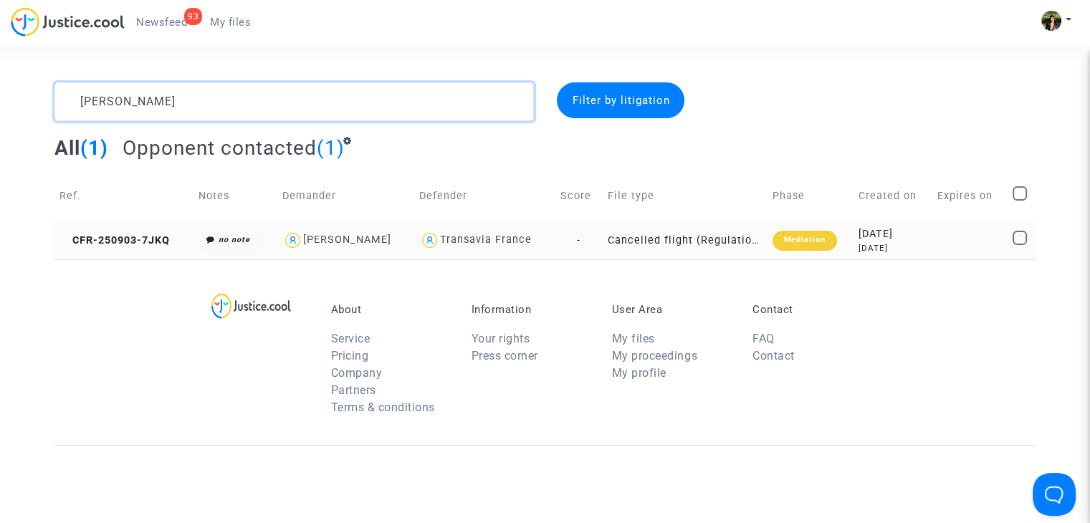
type textarea "Duval"
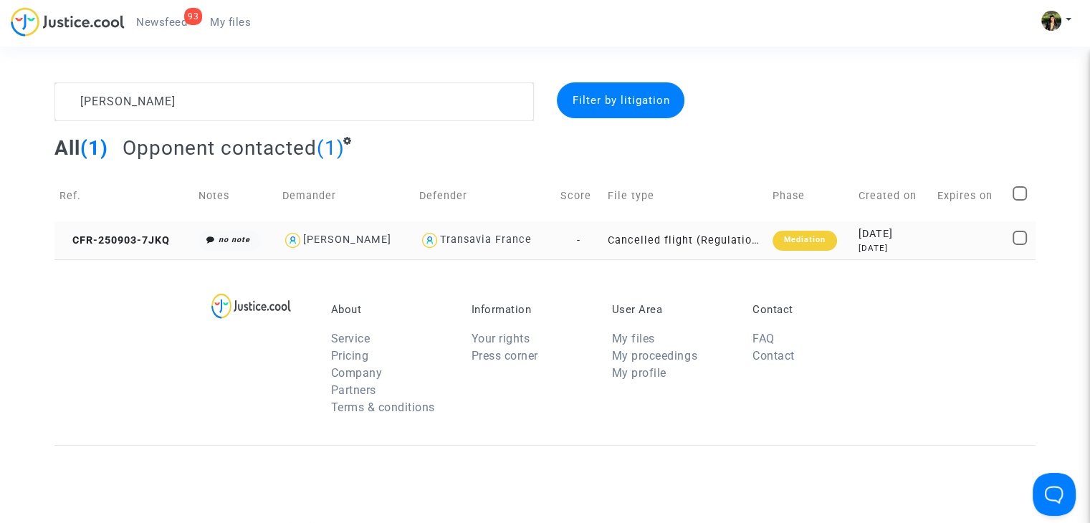
click at [735, 241] on td "Cancelled flight (Regulation EC 261/2004)" at bounding box center [685, 240] width 166 height 38
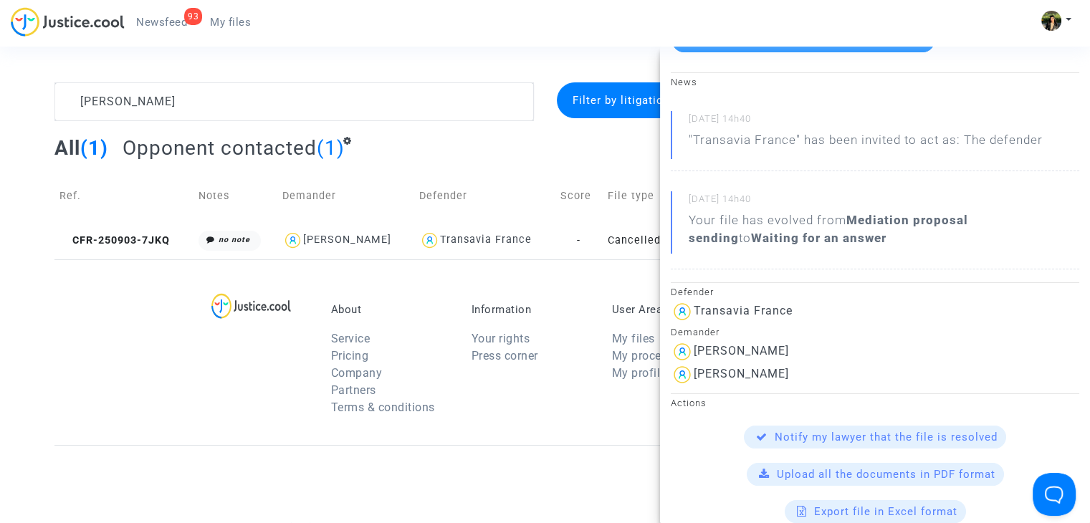
scroll to position [358, 0]
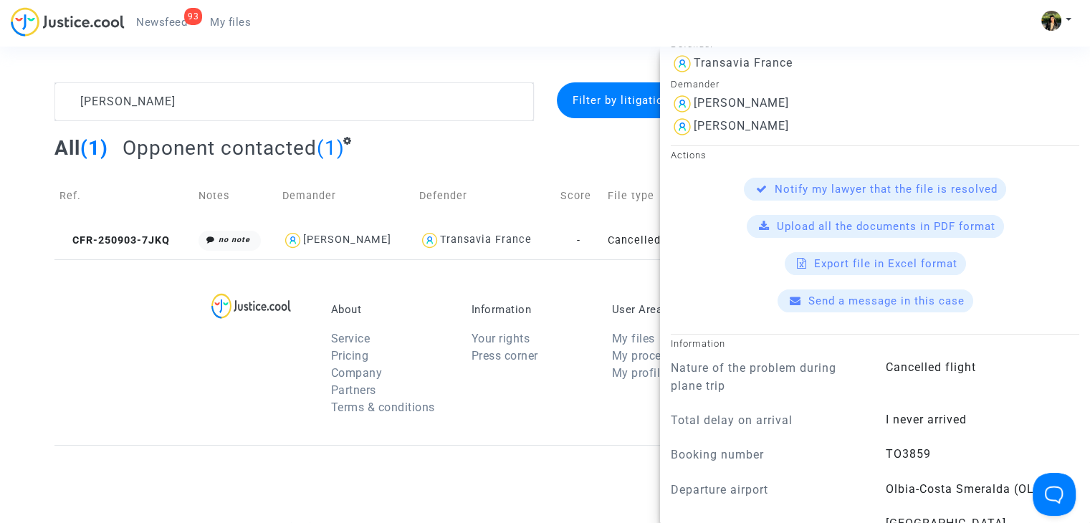
click at [863, 302] on span "Send a message in this case" at bounding box center [886, 301] width 156 height 13
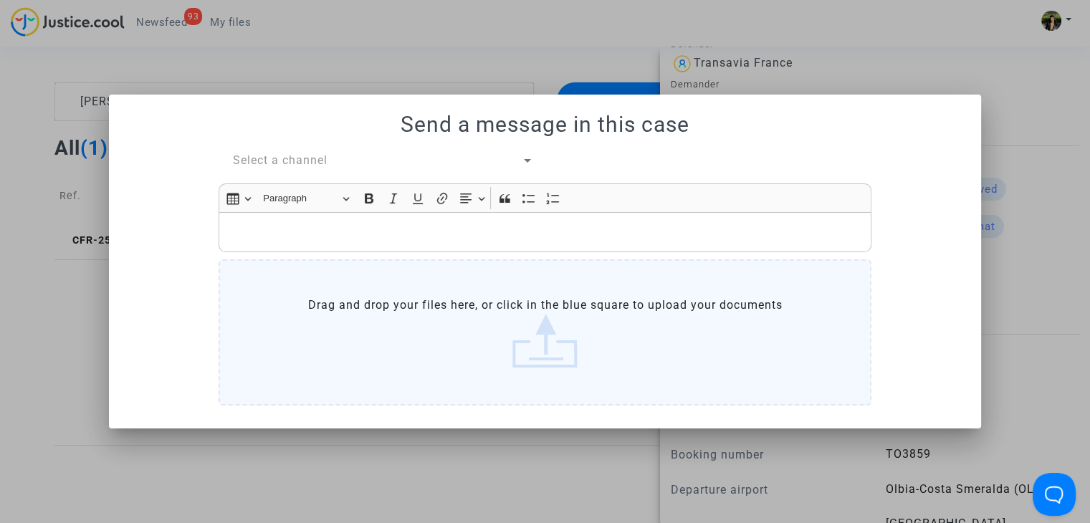
click at [292, 171] on div "Select a channel Rich Text Editor Insert table Insert table Heading Paragraph P…" at bounding box center [545, 281] width 674 height 259
click at [282, 157] on span "Select a channel" at bounding box center [280, 160] width 95 height 14
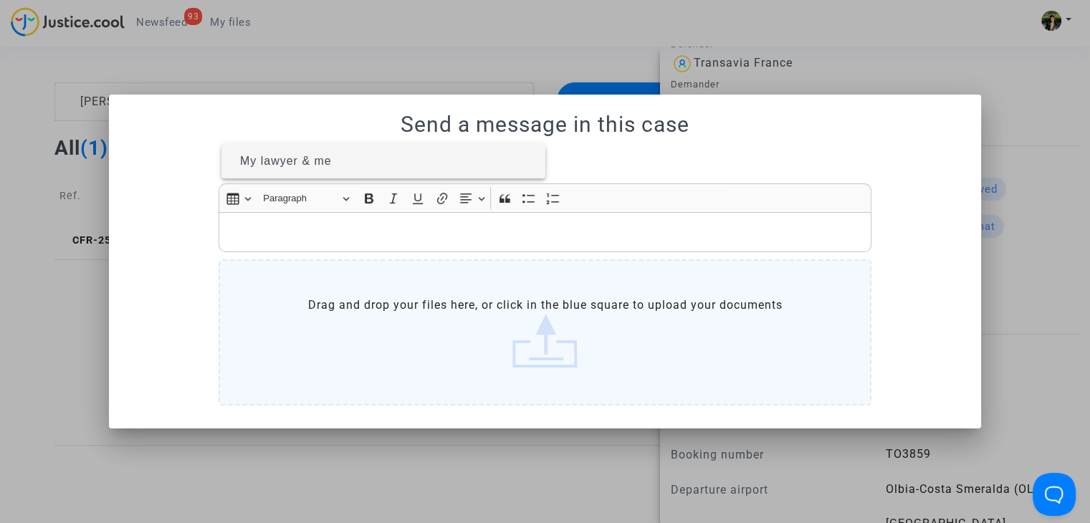
click at [283, 161] on span "My lawyer & me" at bounding box center [286, 161] width 92 height 12
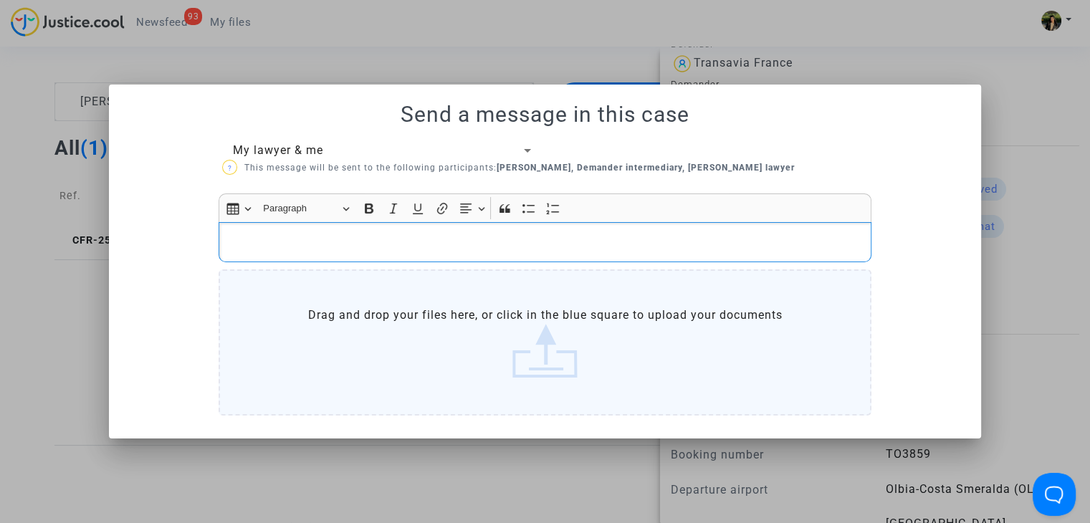
click at [314, 239] on p "Rich Text Editor, main" at bounding box center [545, 242] width 638 height 18
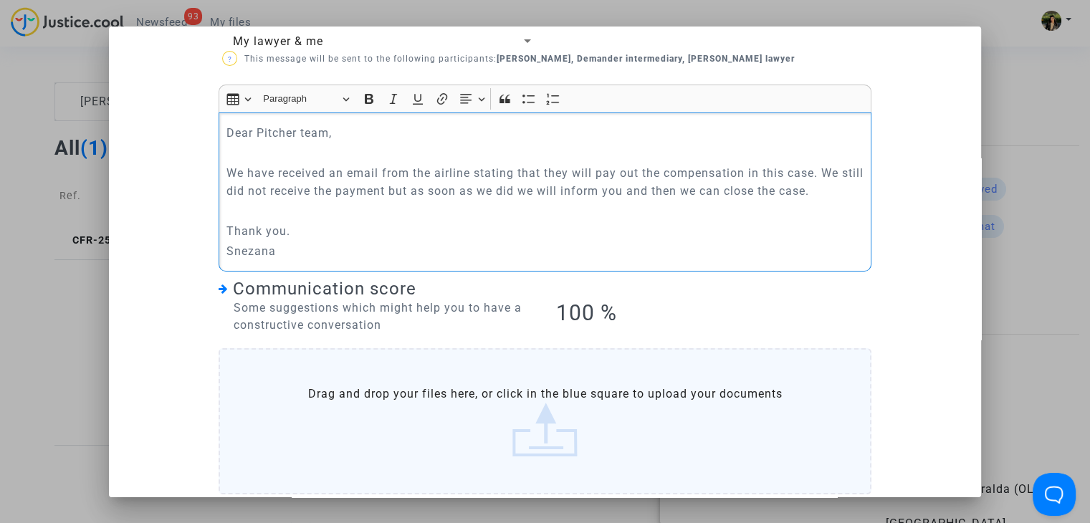
scroll to position [113, 0]
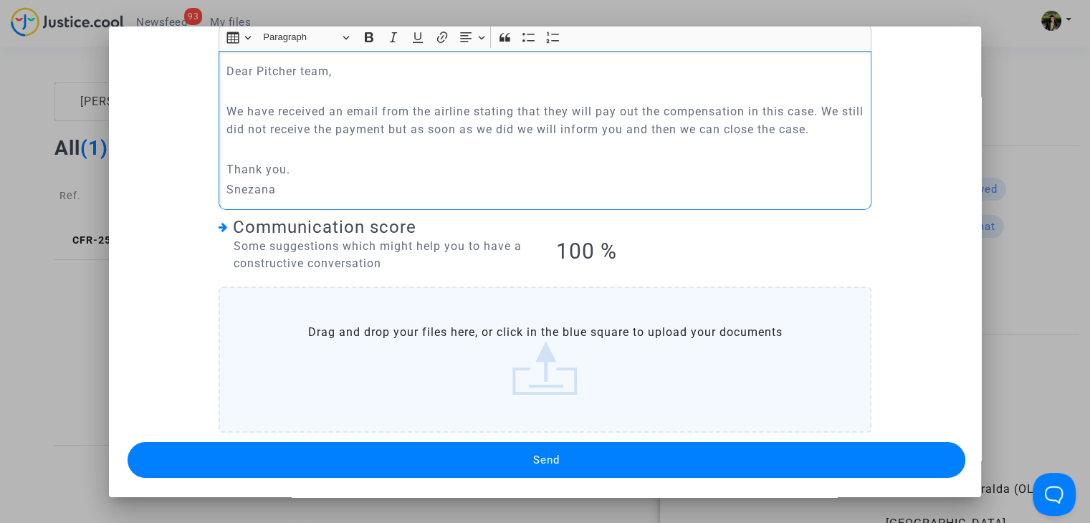
click at [475, 449] on button "Send" at bounding box center [547, 460] width 838 height 36
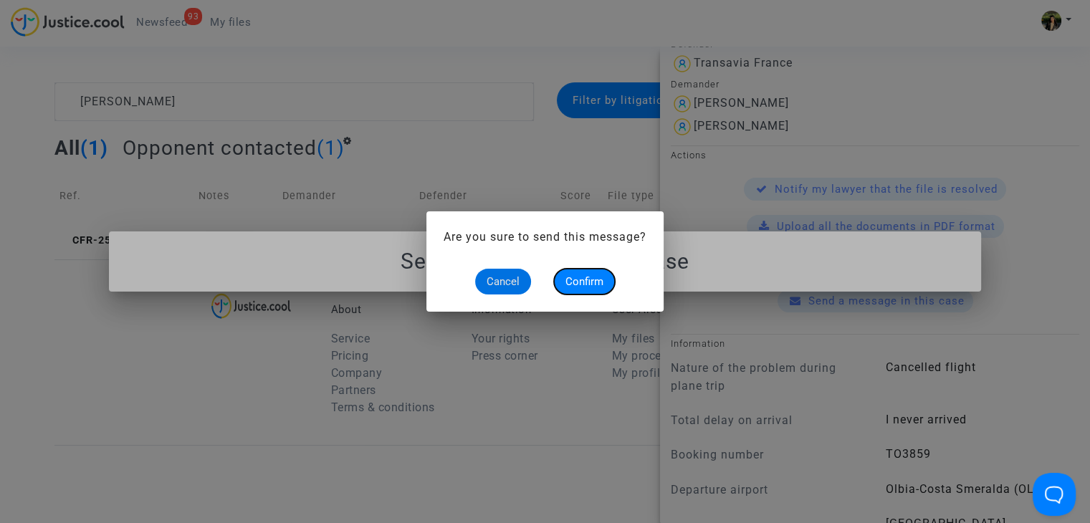
click at [582, 279] on span "Confirm" at bounding box center [584, 281] width 38 height 13
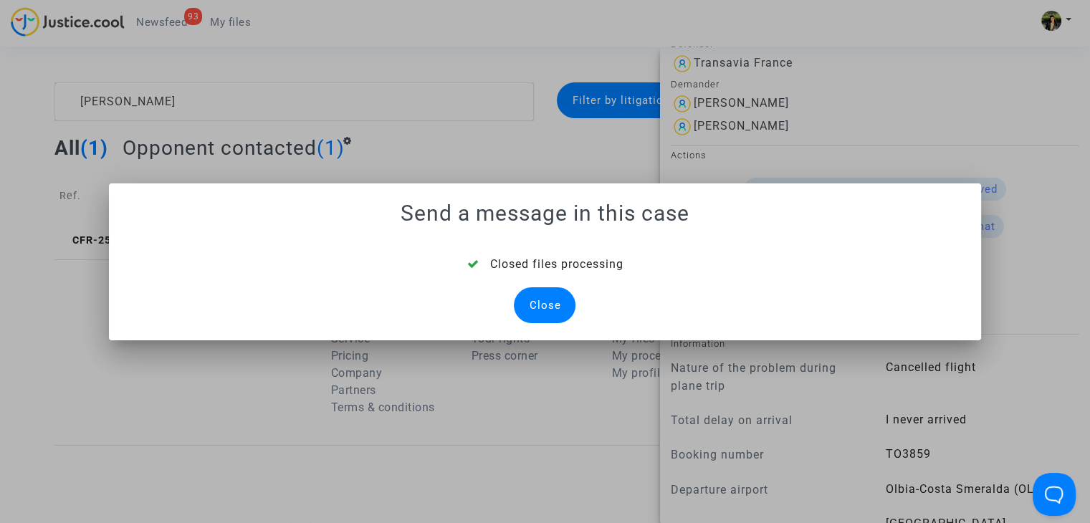
click at [547, 299] on div "Close" at bounding box center [545, 305] width 62 height 36
